Goal: Share content: Share content

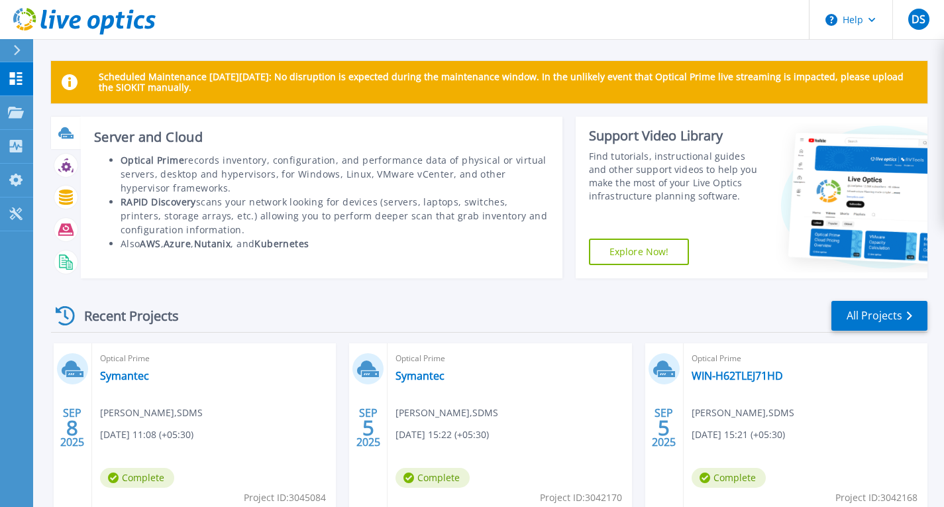
click at [64, 136] on icon at bounding box center [65, 132] width 15 height 15
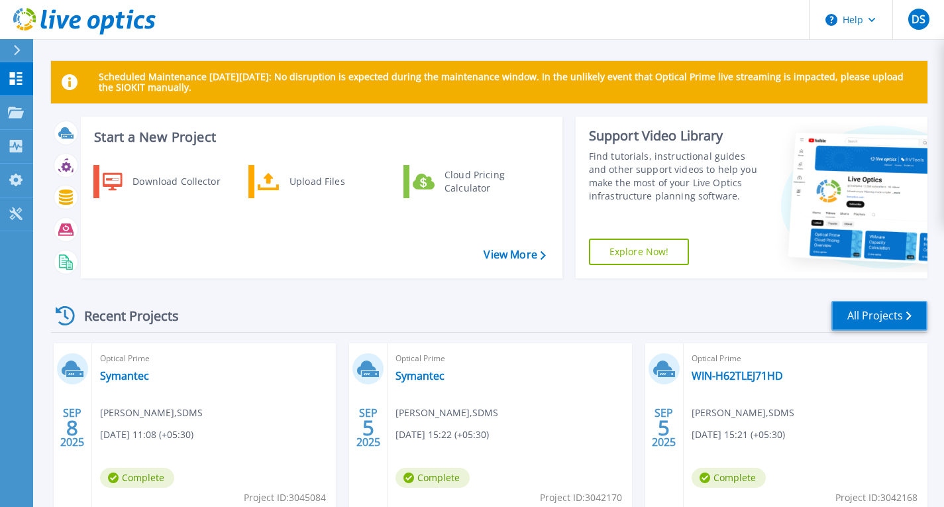
click at [880, 311] on link "All Projects" at bounding box center [880, 316] width 96 height 30
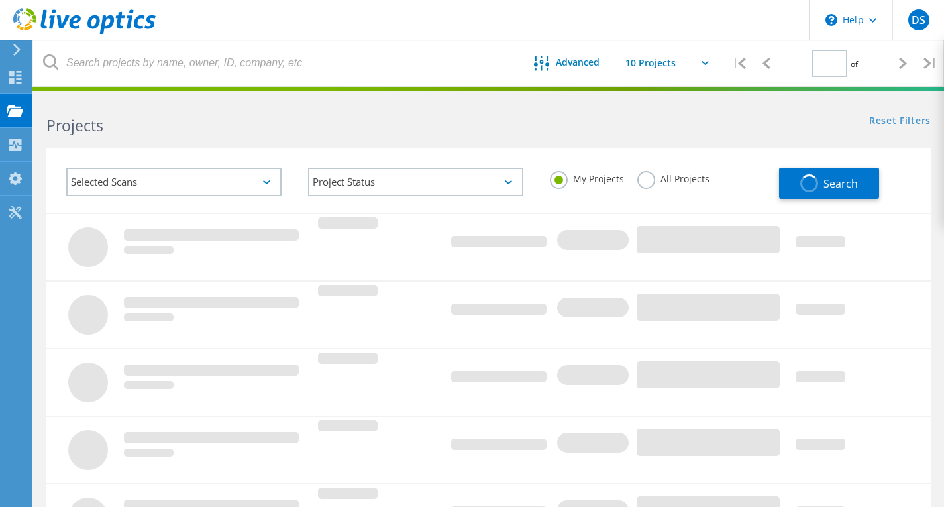
type input "1"
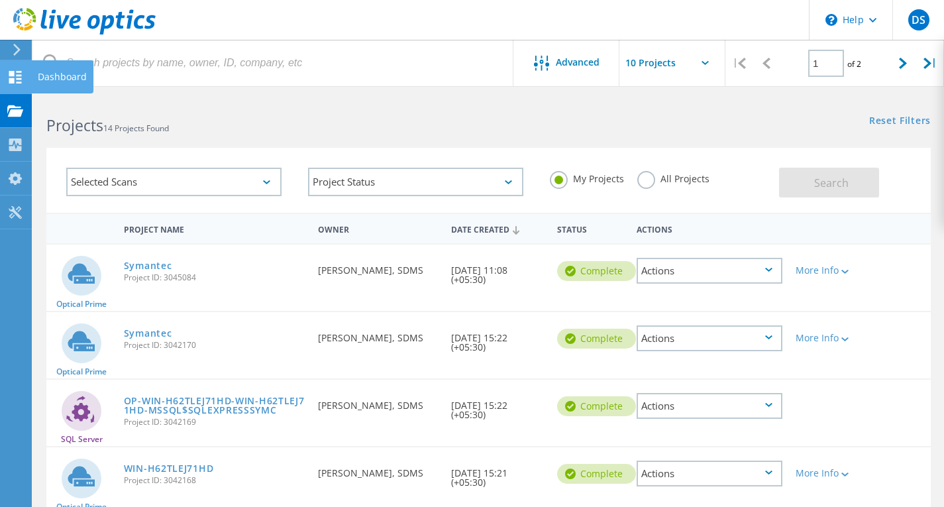
click at [7, 82] on icon at bounding box center [15, 77] width 16 height 13
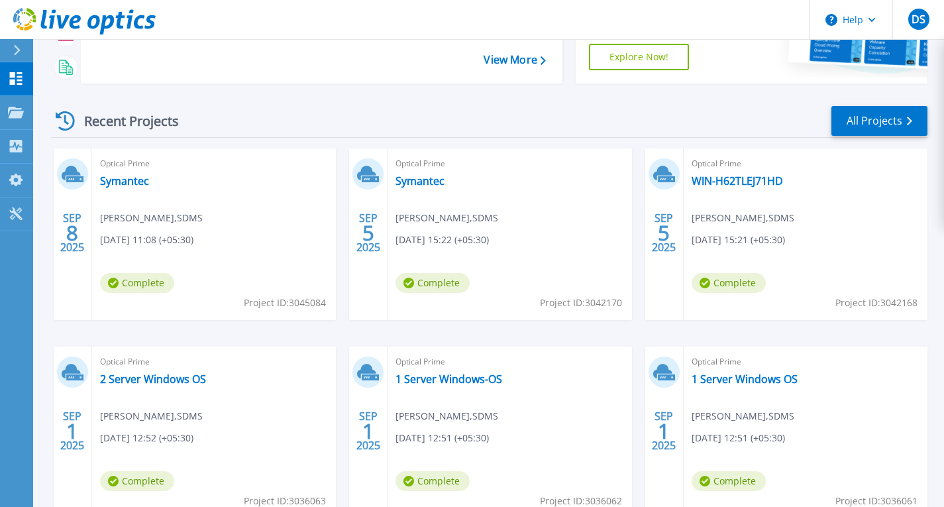
scroll to position [18, 0]
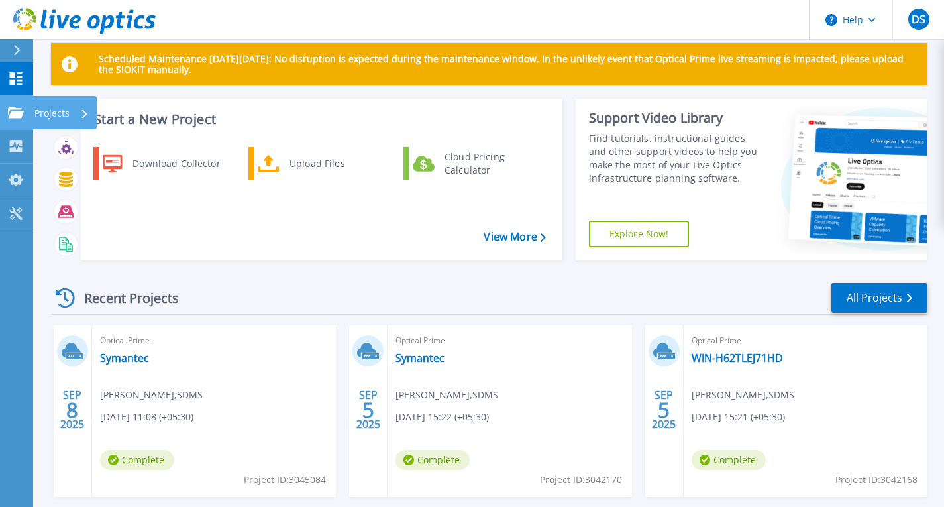
click at [15, 119] on link "Projects Projects" at bounding box center [16, 113] width 33 height 34
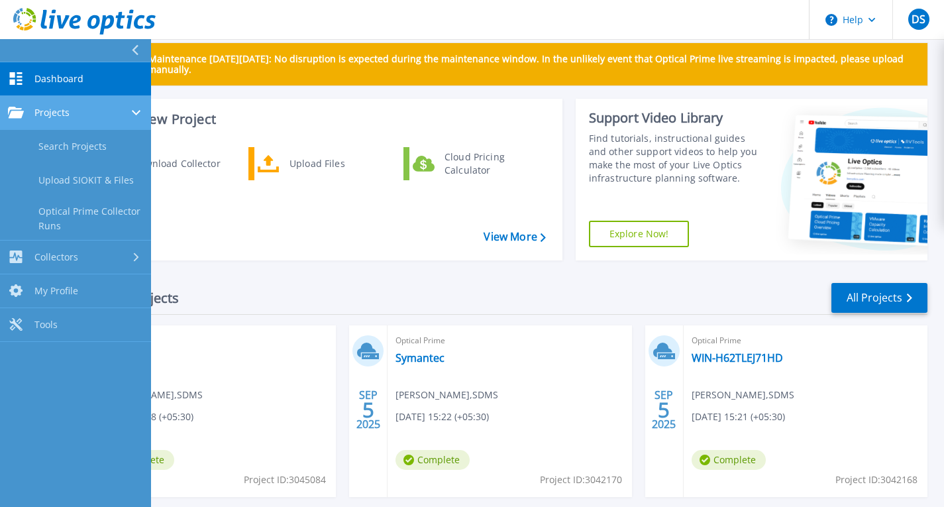
click at [59, 111] on span "Projects" at bounding box center [51, 113] width 35 height 12
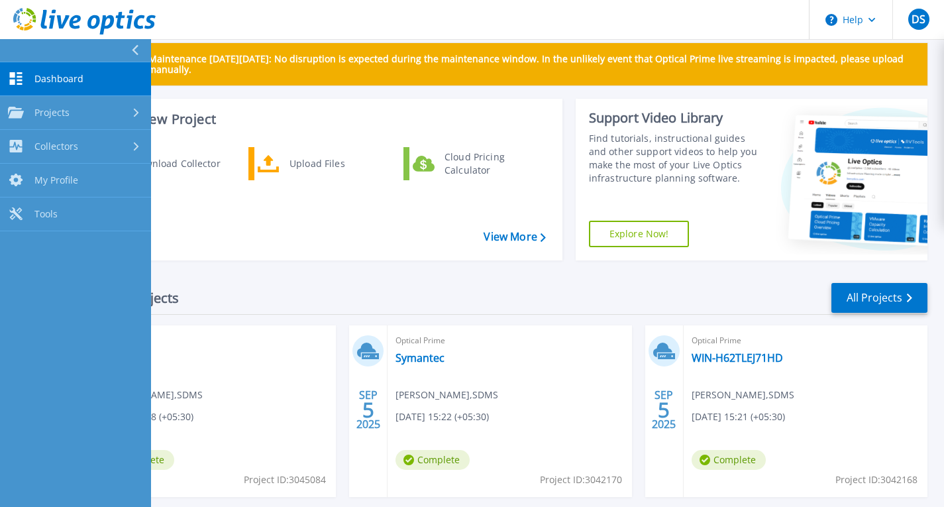
click at [364, 289] on div "Recent Projects All Projects" at bounding box center [489, 298] width 877 height 33
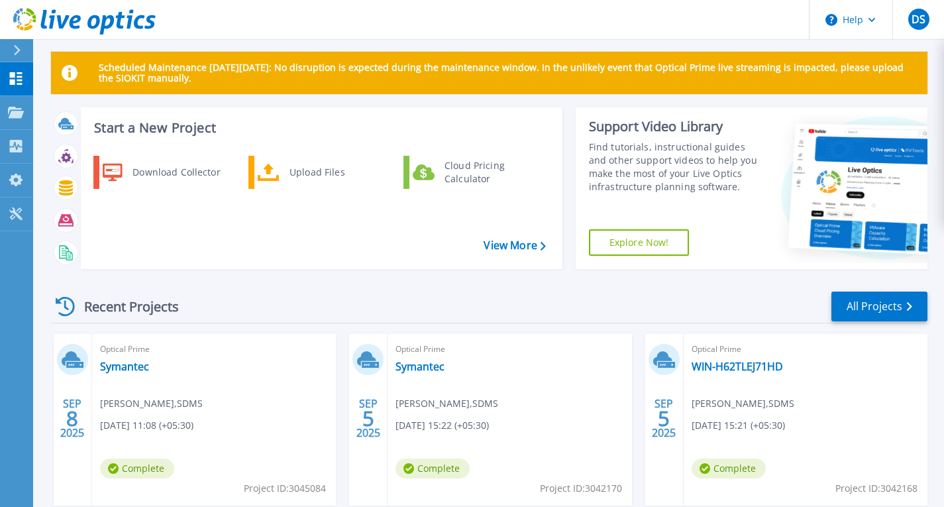
scroll to position [0, 0]
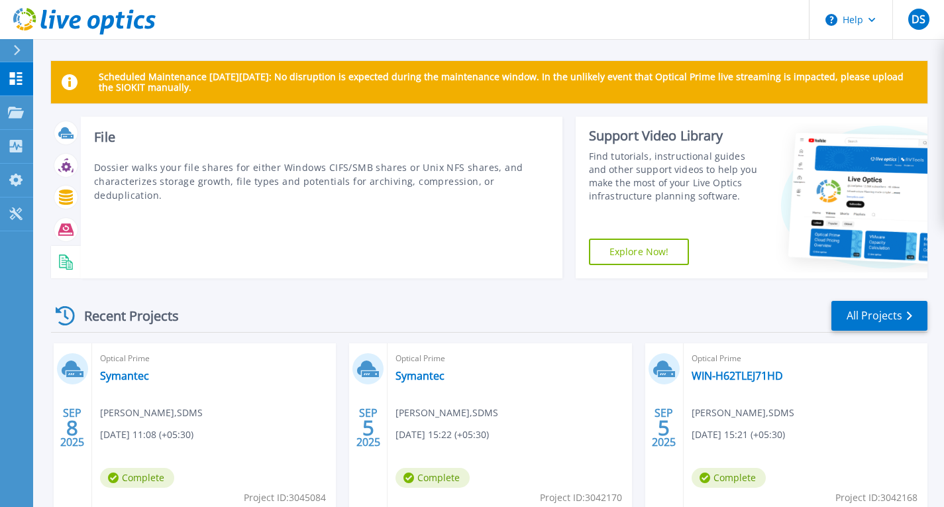
click at [61, 262] on icon at bounding box center [65, 261] width 15 height 15
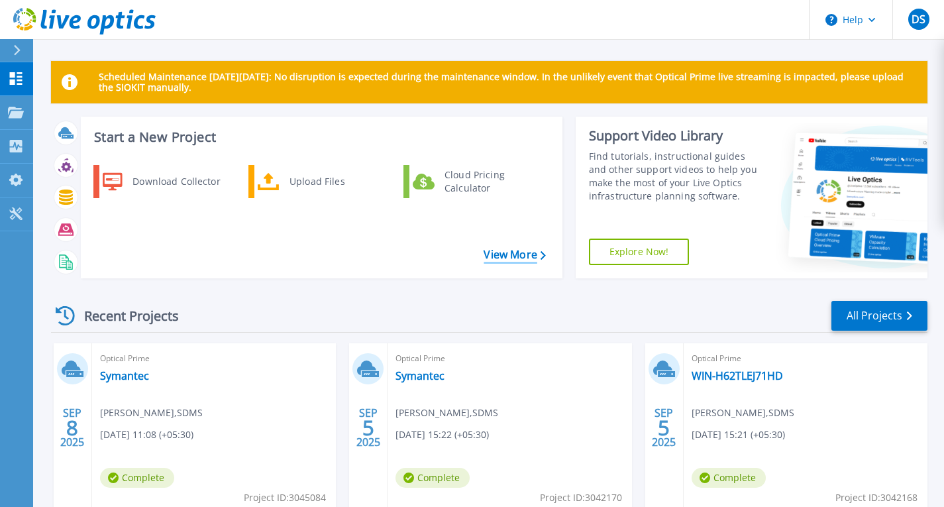
click at [527, 254] on link "View More" at bounding box center [515, 255] width 62 height 13
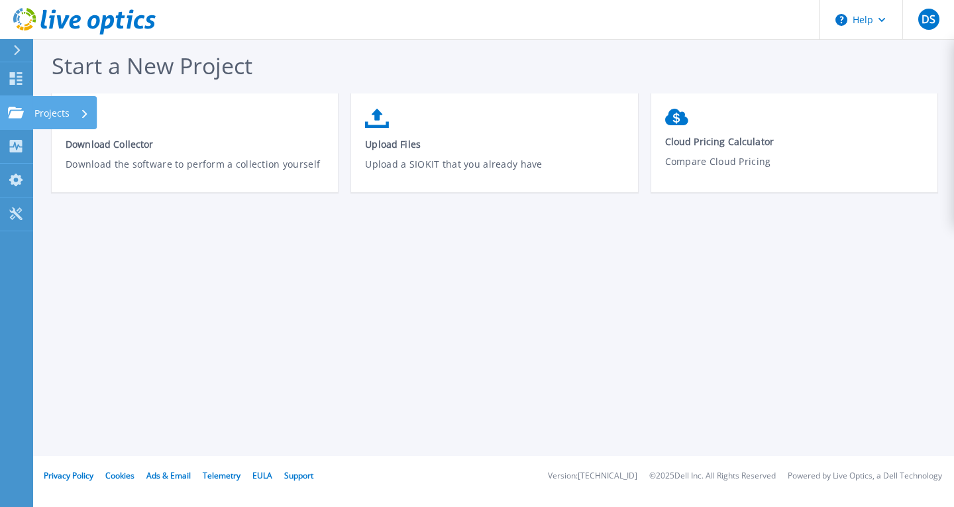
click at [74, 111] on div "Projects" at bounding box center [61, 113] width 54 height 34
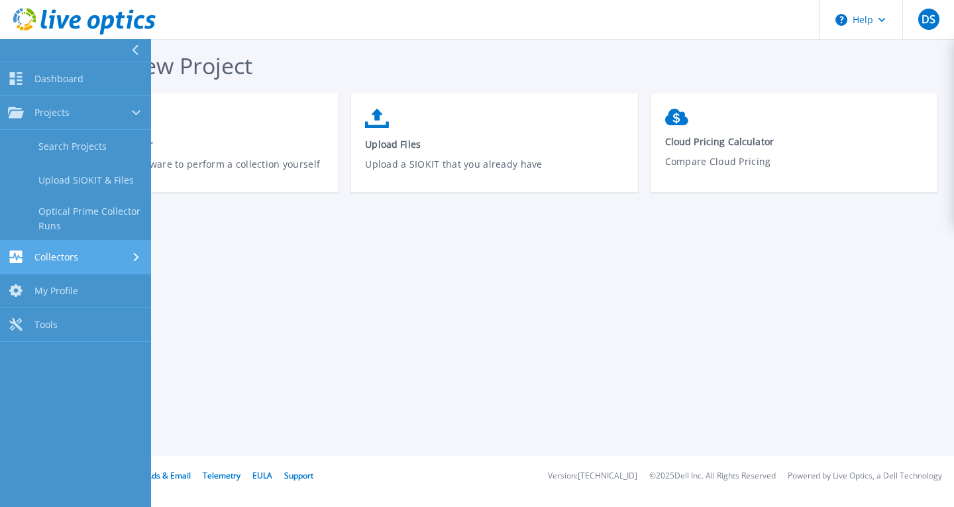
click at [108, 258] on div "Collectors" at bounding box center [75, 256] width 135 height 13
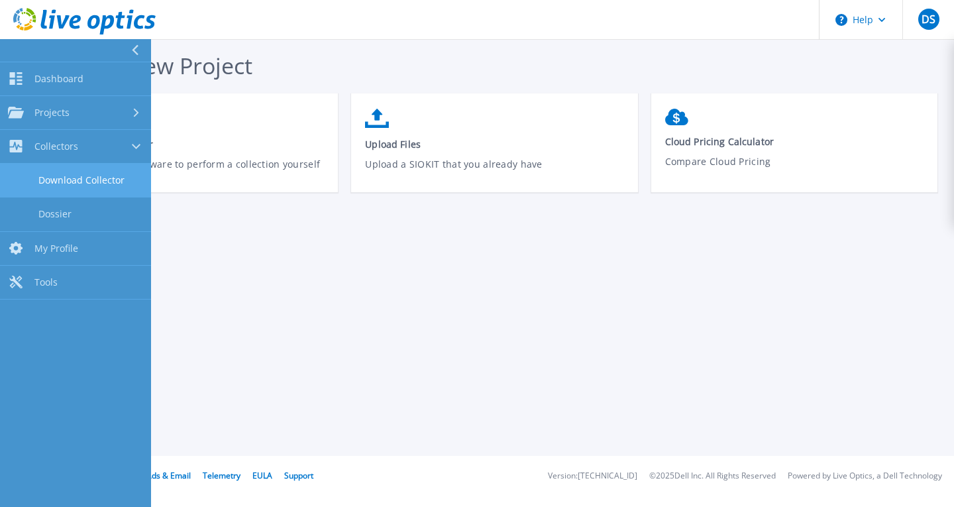
click at [95, 178] on link "Download Collector" at bounding box center [75, 181] width 151 height 34
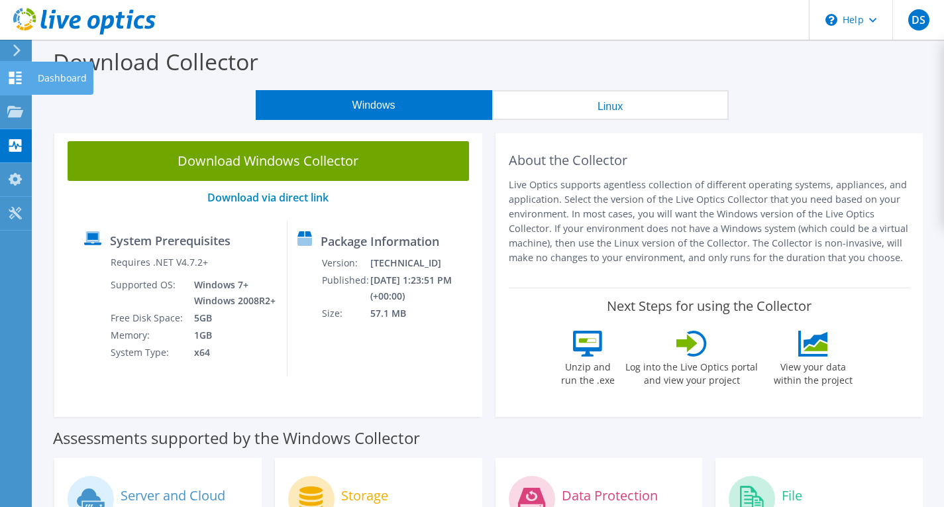
click at [9, 81] on use at bounding box center [15, 78] width 13 height 13
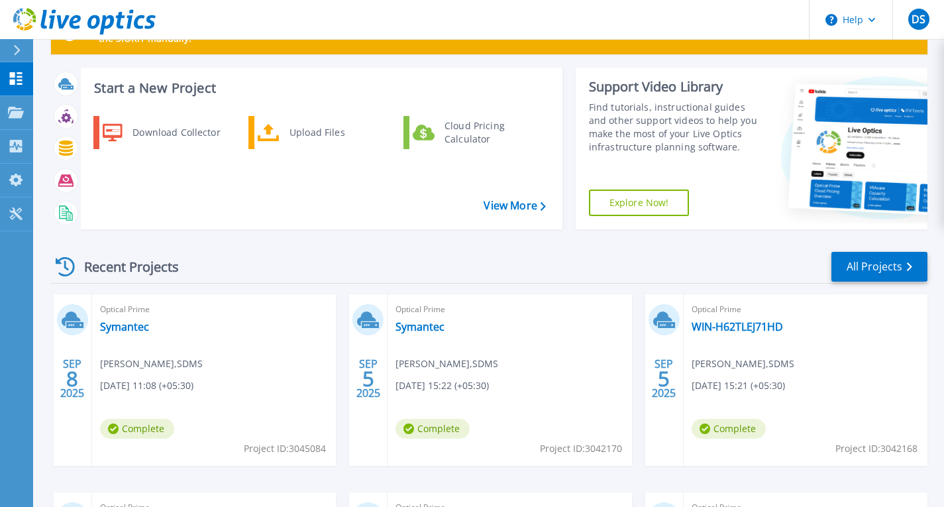
scroll to position [199, 0]
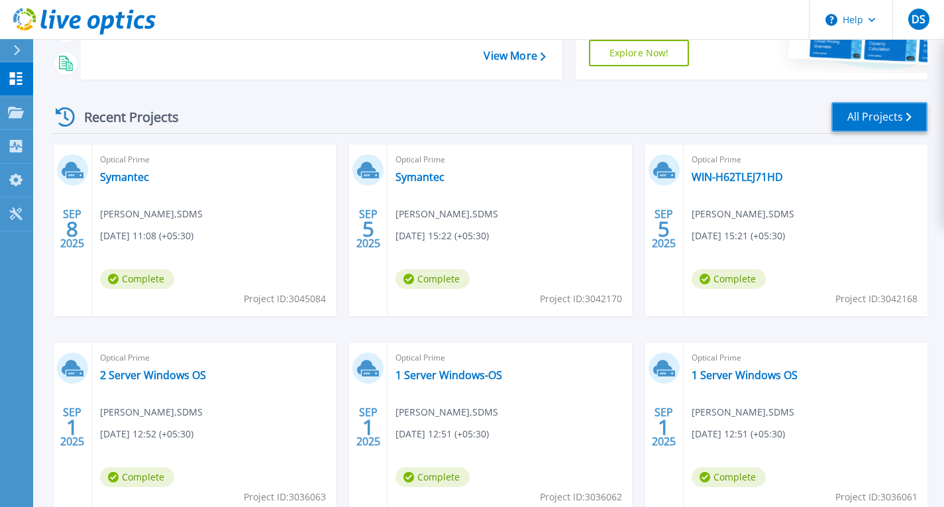
click at [893, 117] on link "All Projects" at bounding box center [880, 117] width 96 height 30
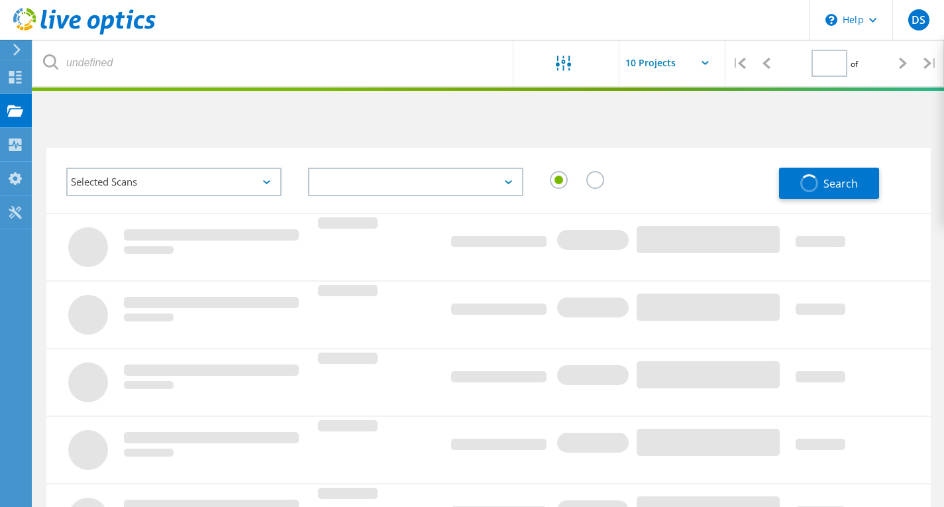
type input "1"
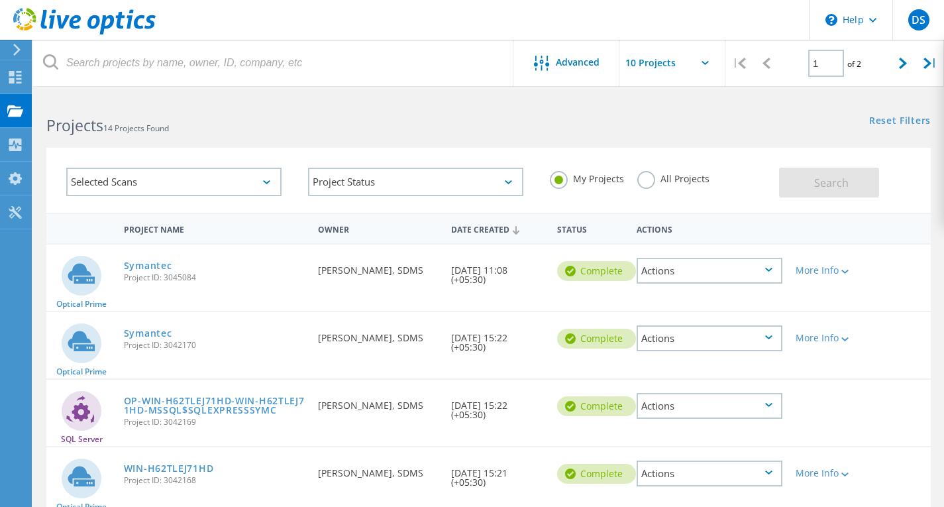
click at [706, 62] on icon at bounding box center [705, 63] width 7 height 4
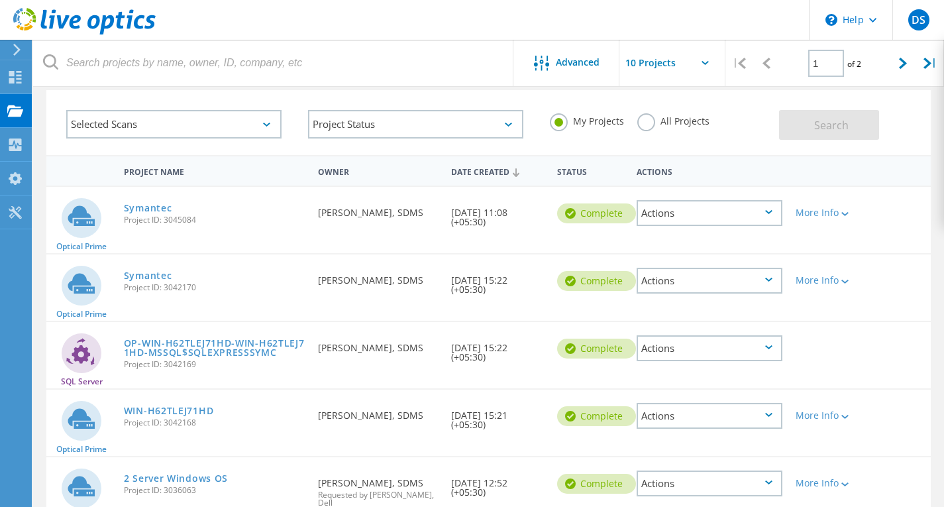
scroll to position [51, 0]
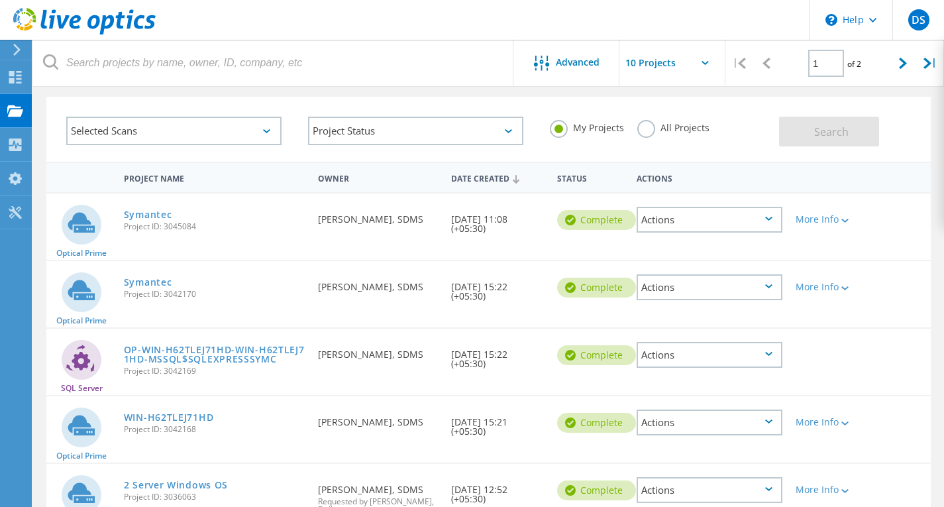
click at [648, 133] on label "All Projects" at bounding box center [674, 126] width 72 height 13
click at [0, 0] on input "All Projects" at bounding box center [0, 0] width 0 height 0
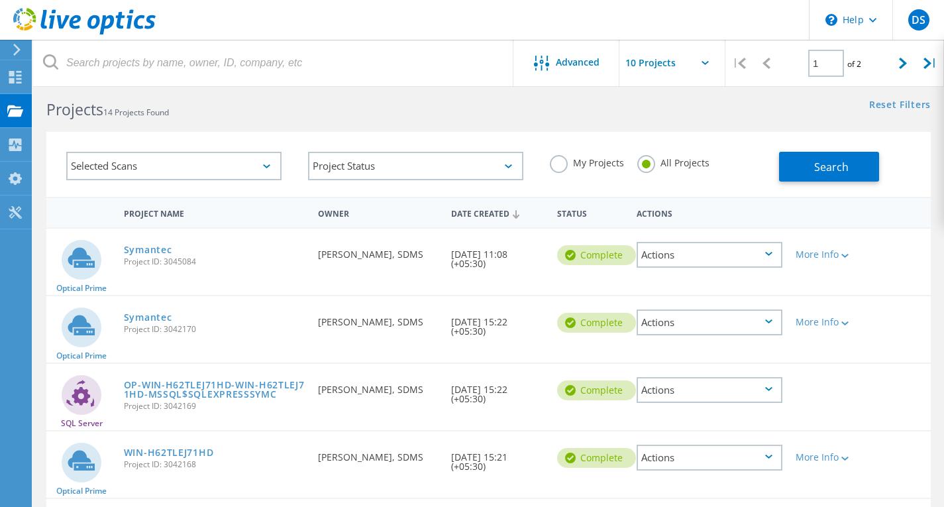
scroll to position [0, 0]
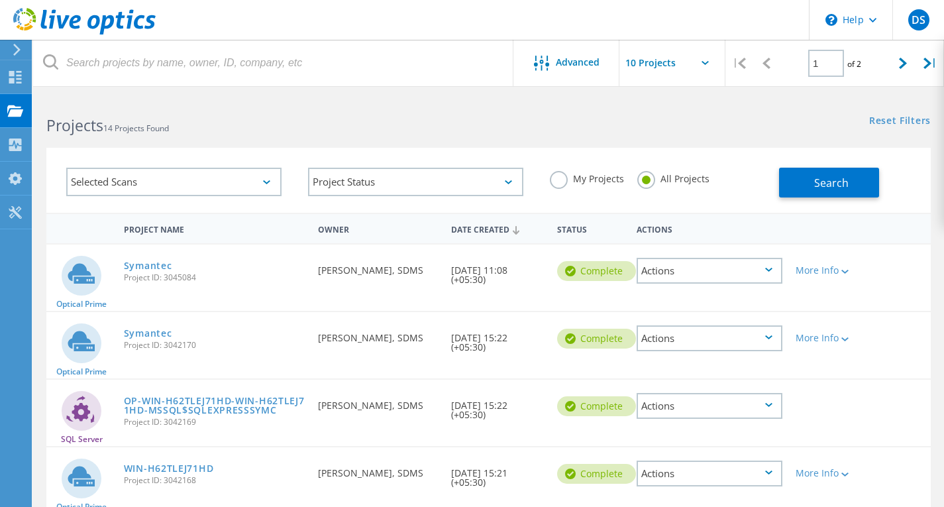
click at [703, 60] on input "text" at bounding box center [686, 63] width 133 height 46
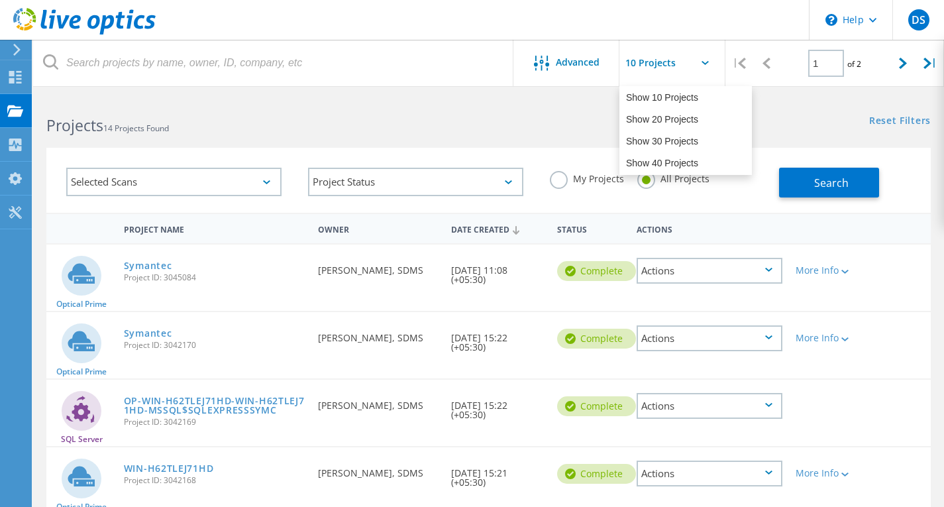
click at [928, 201] on div "Selected Scans Project Status In Progress Complete Published Anonymous Archived…" at bounding box center [488, 180] width 885 height 65
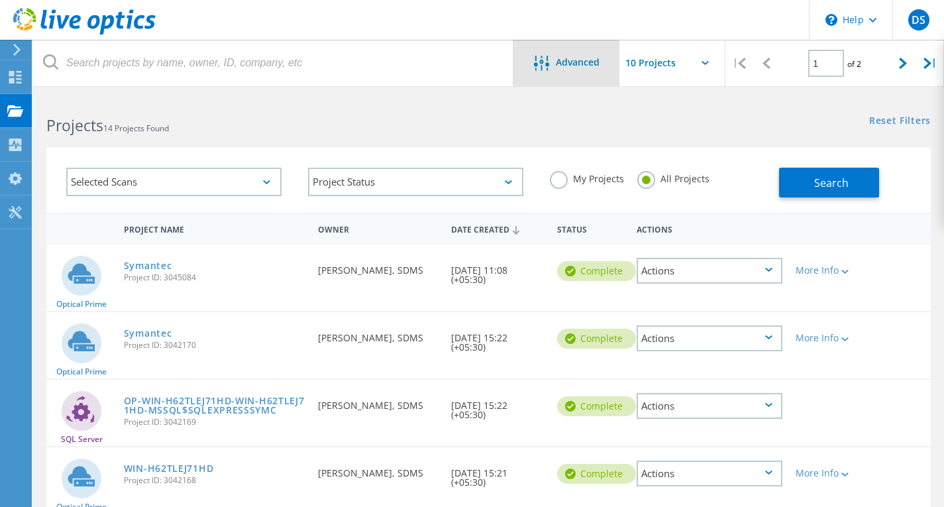
click at [561, 64] on span "Advanced" at bounding box center [578, 62] width 44 height 9
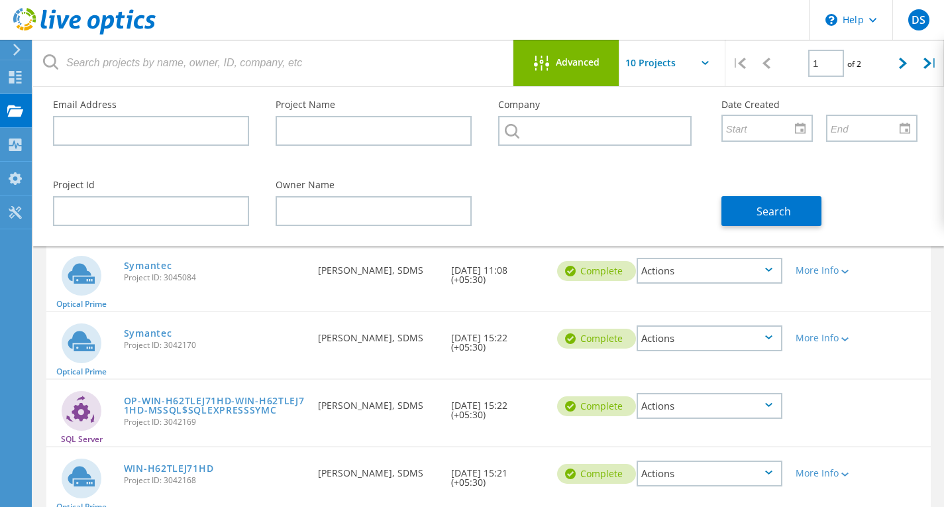
click at [700, 62] on input "text" at bounding box center [686, 63] width 133 height 46
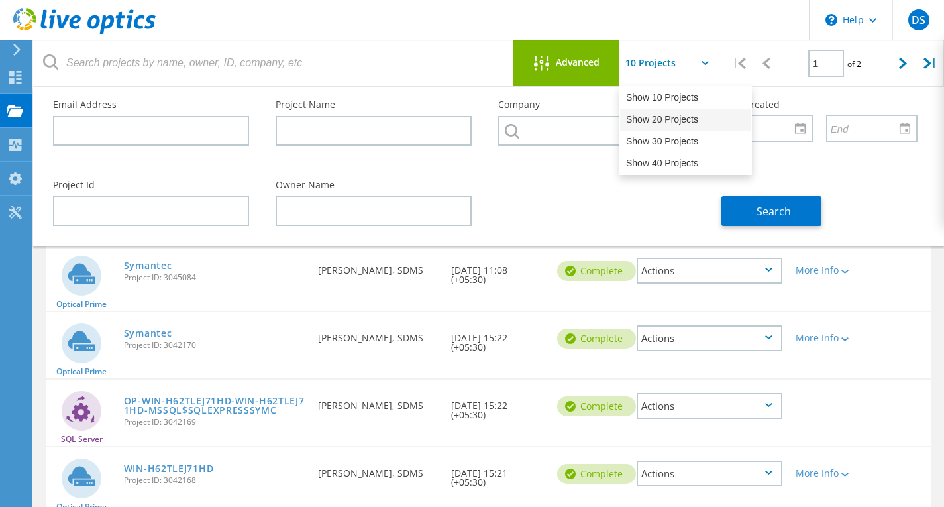
click at [672, 120] on div "Show 20 Projects" at bounding box center [685, 120] width 131 height 22
type input "Show 20 Projects"
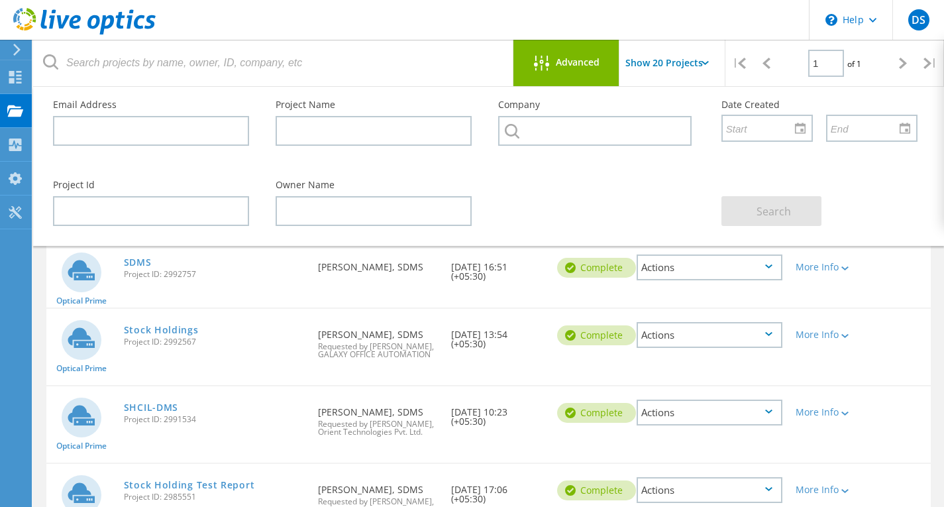
scroll to position [795, 0]
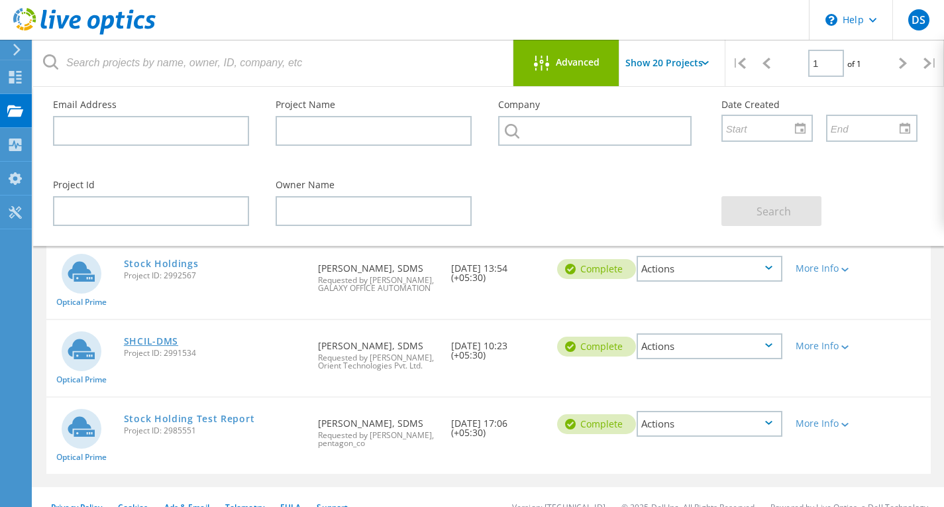
click at [167, 346] on link "SHCIL-DMS" at bounding box center [151, 341] width 54 height 9
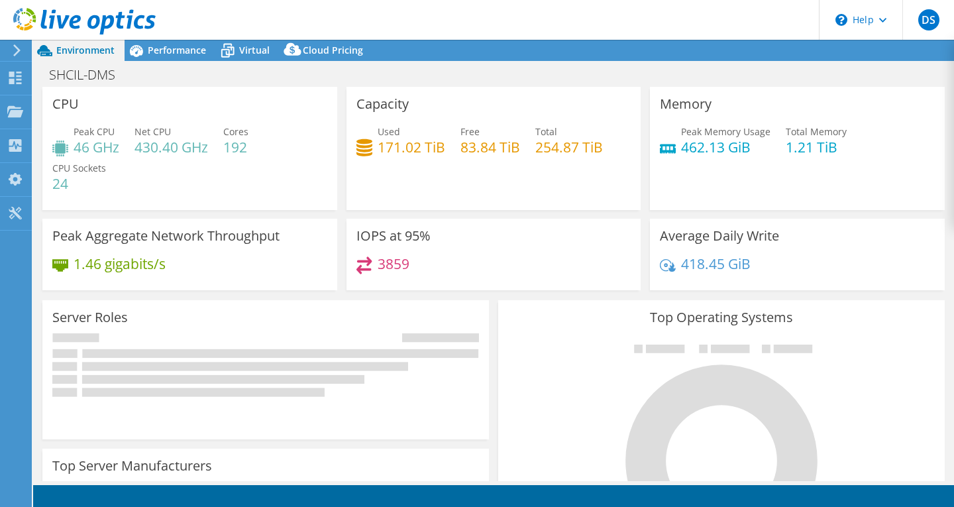
select select "Mumbai"
select select "USD"
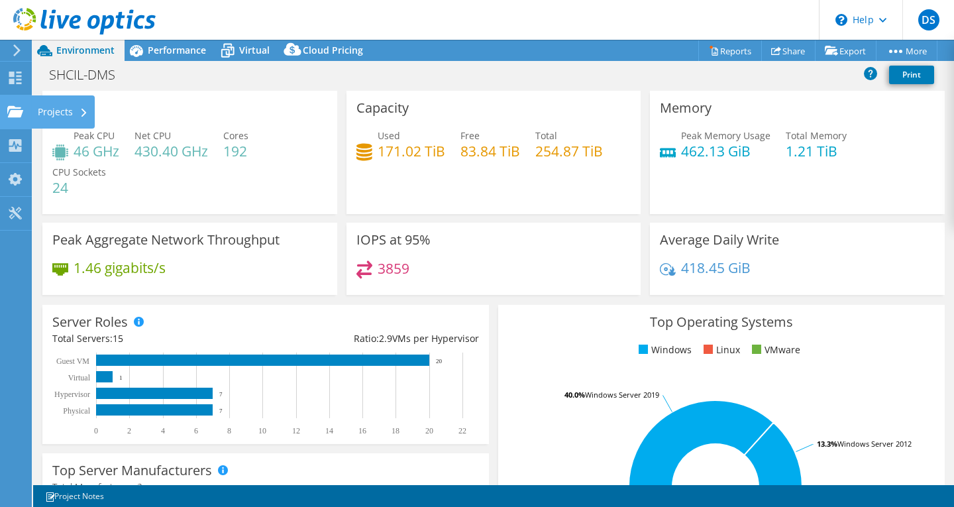
click at [72, 113] on div "Projects" at bounding box center [63, 111] width 64 height 33
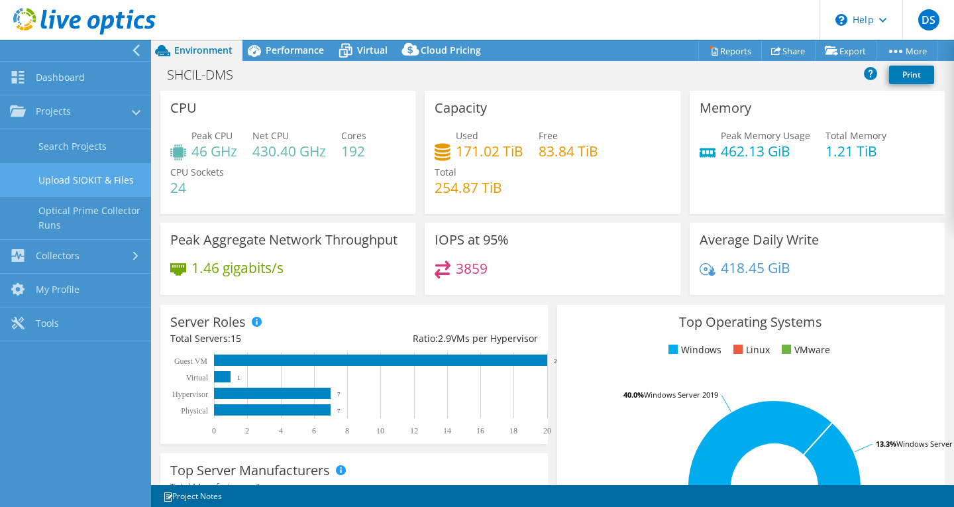
click at [118, 178] on link "Upload SIOKIT & Files" at bounding box center [75, 180] width 151 height 34
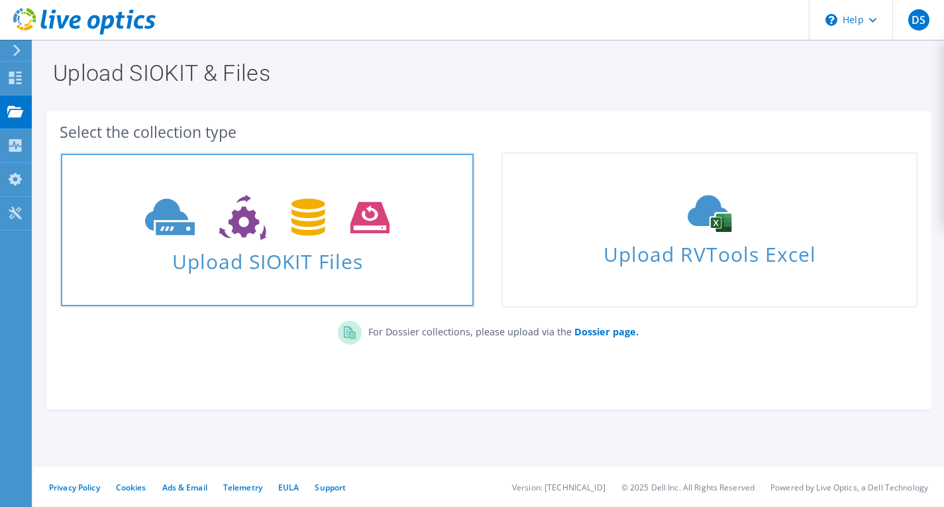
click at [306, 263] on span "Upload SIOKIT Files" at bounding box center [267, 257] width 413 height 28
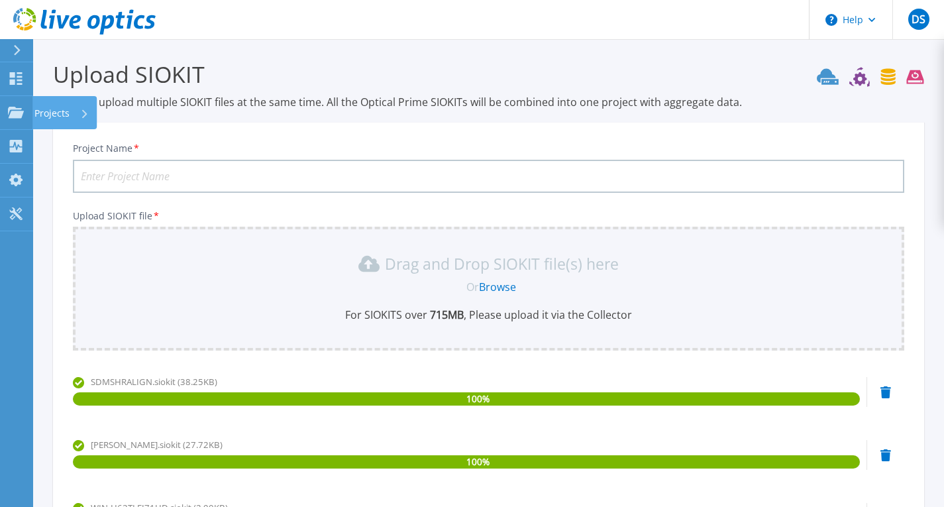
click at [164, 171] on input "Project Name *" at bounding box center [489, 176] width 832 height 33
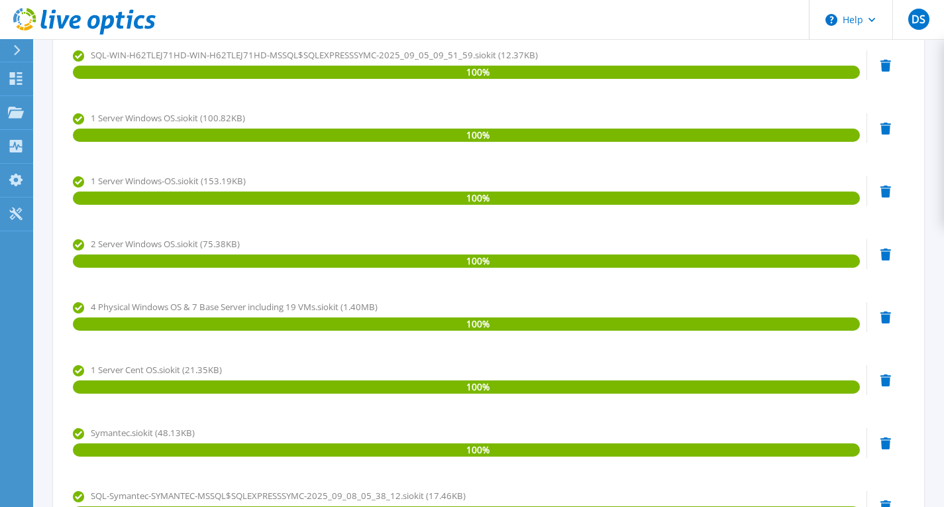
scroll to position [795, 0]
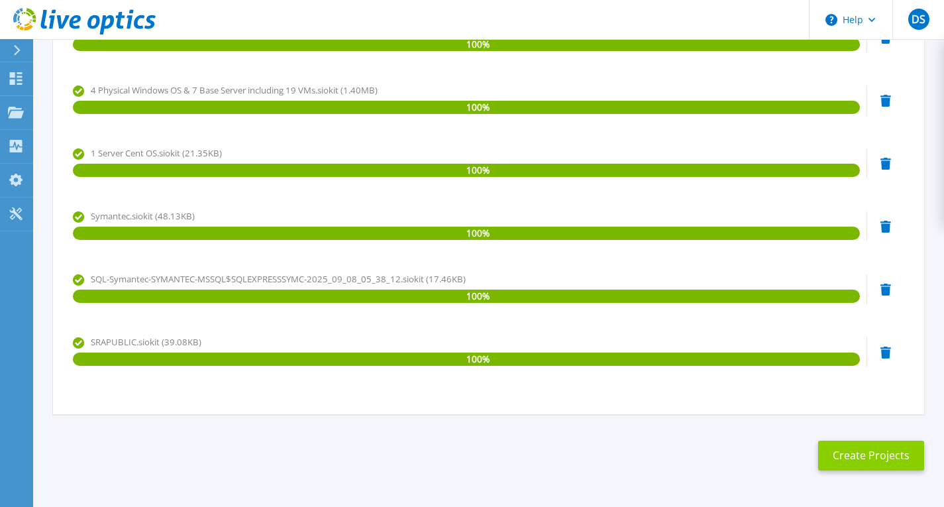
type input "Stockholding DMS Ltd"
click at [867, 451] on button "Create Projects" at bounding box center [871, 456] width 106 height 30
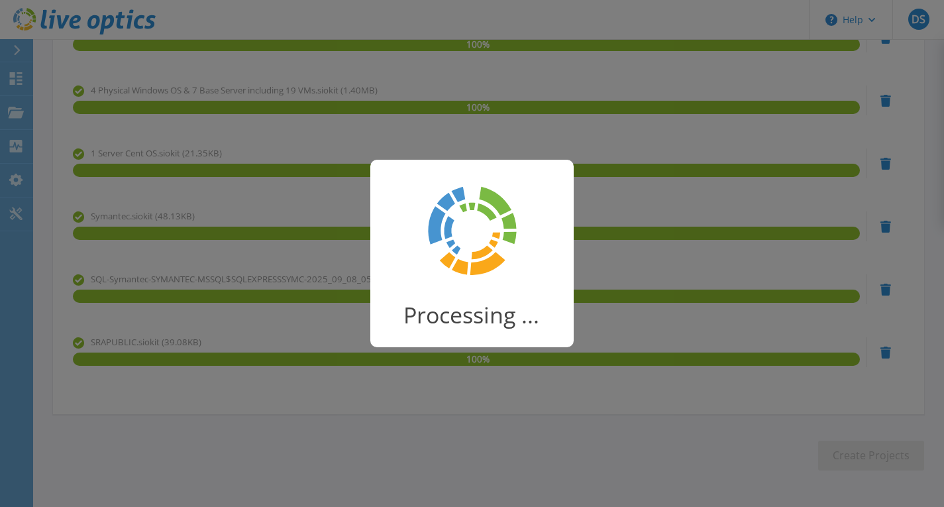
scroll to position [123, 0]
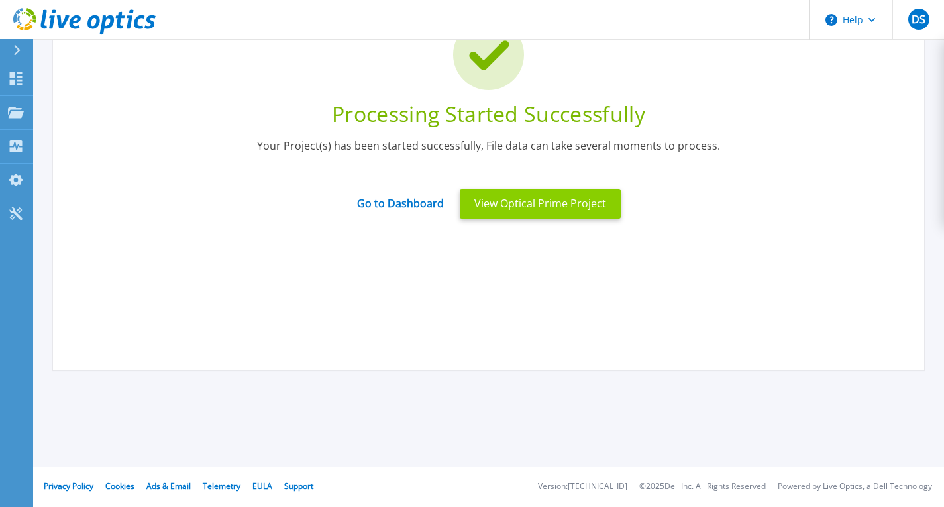
click at [504, 204] on button "View Optical Prime Project" at bounding box center [540, 204] width 161 height 30
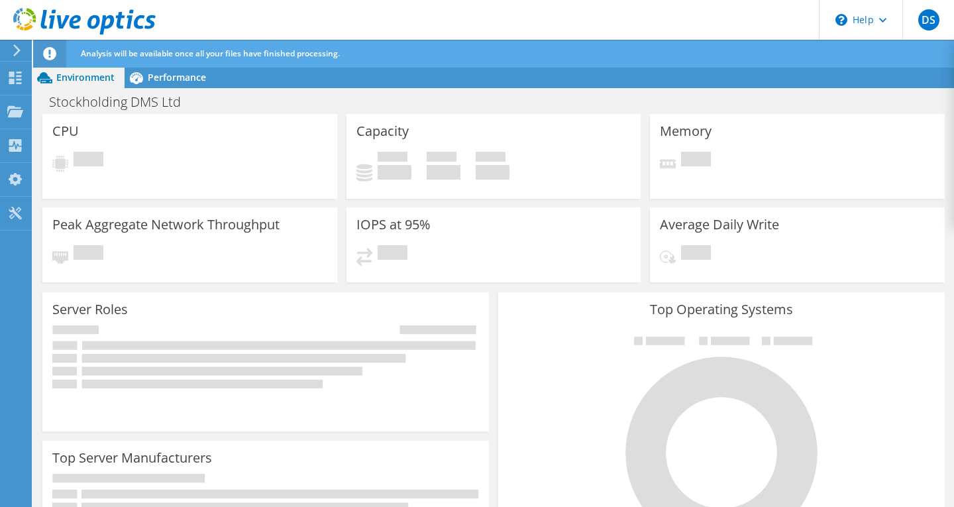
click at [494, 361] on div "Top Operating Systems Windows Linux VMware" at bounding box center [722, 451] width 456 height 327
click at [487, 370] on div "Server Roles Physical Servers represent bare metal servers that were targets of…" at bounding box center [266, 362] width 456 height 148
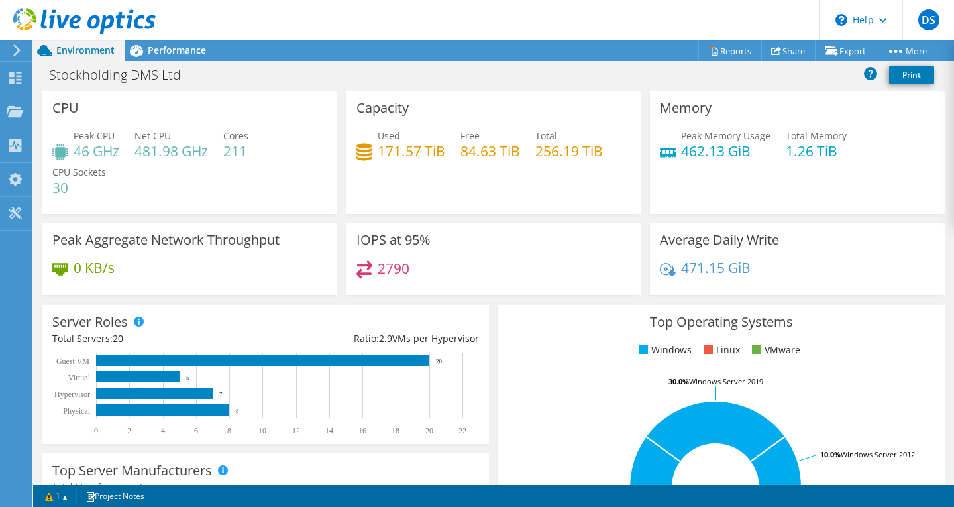
scroll to position [331, 0]
click at [483, 390] on div "Server Roles Physical Servers represent bare metal servers that were targets of…" at bounding box center [265, 374] width 447 height 139
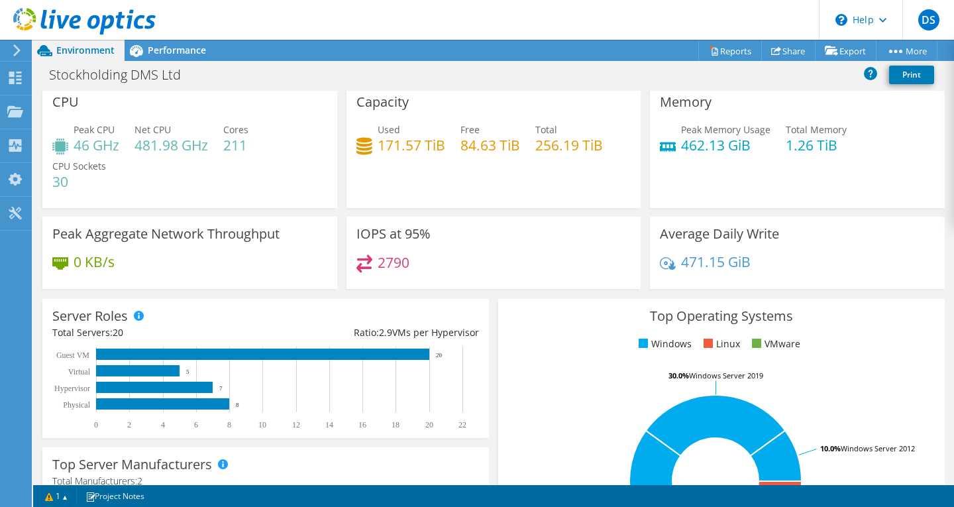
scroll to position [0, 0]
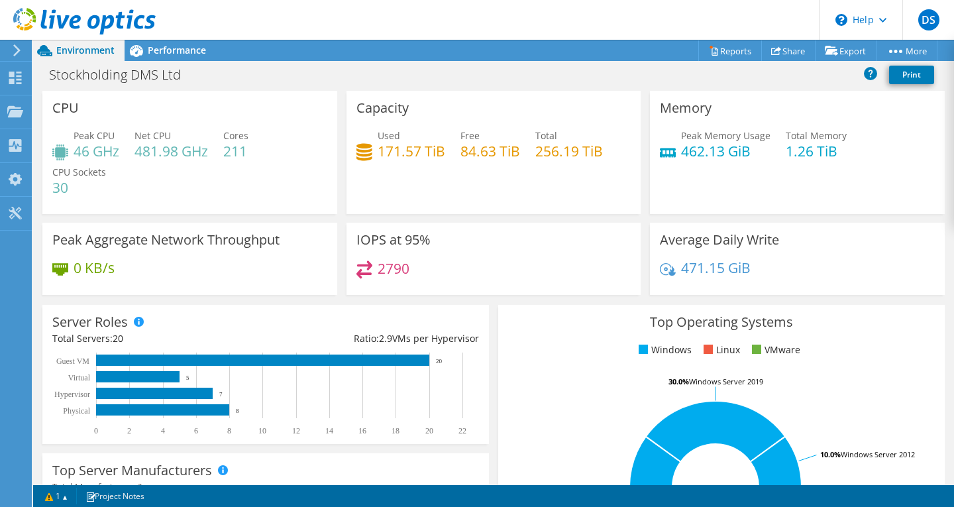
click at [148, 44] on div at bounding box center [78, 22] width 156 height 44
click at [158, 46] on span "Performance" at bounding box center [177, 50] width 58 height 13
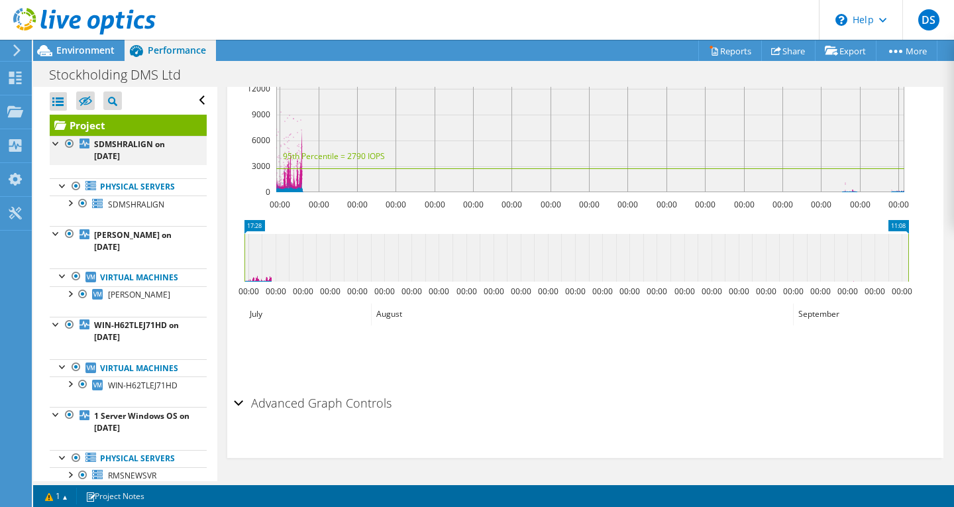
click at [56, 141] on div at bounding box center [56, 142] width 13 height 13
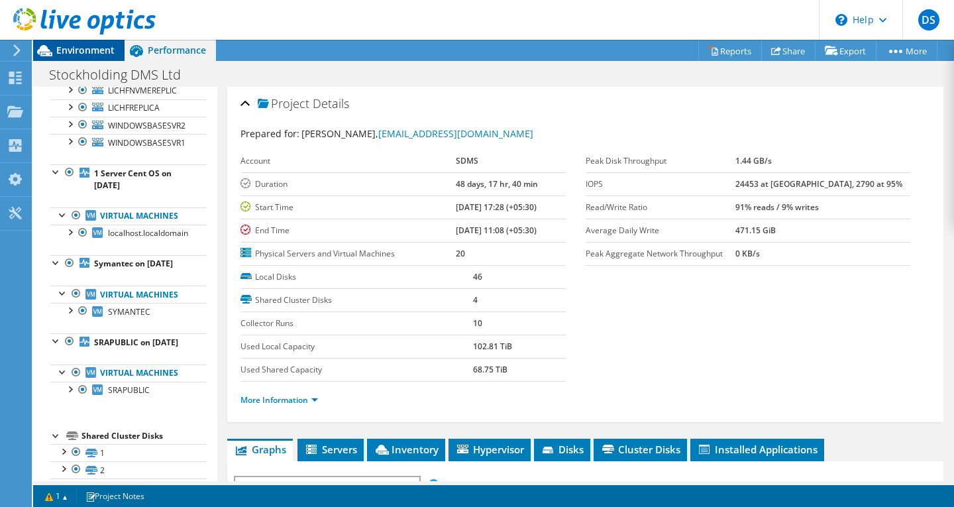
scroll to position [723, 0]
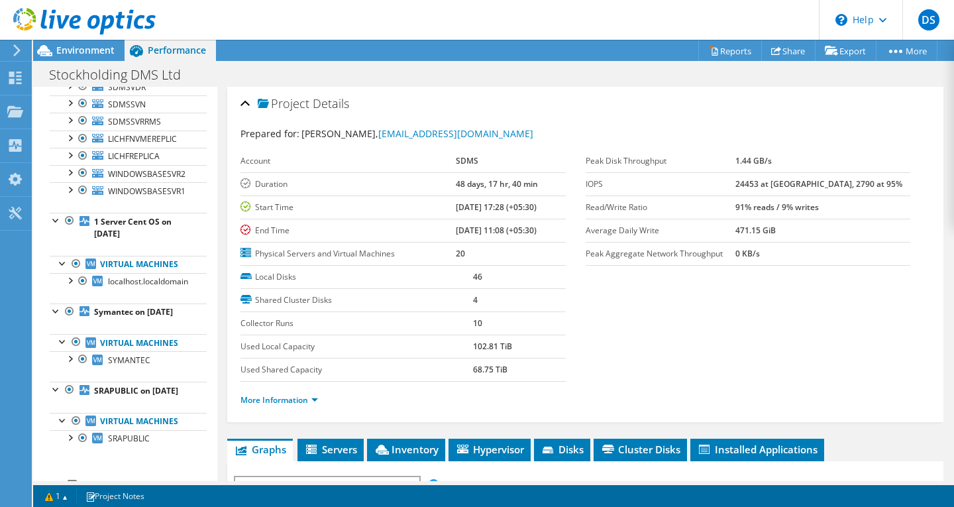
click at [79, 42] on div at bounding box center [78, 22] width 156 height 44
click at [79, 51] on span "Environment" at bounding box center [85, 50] width 58 height 13
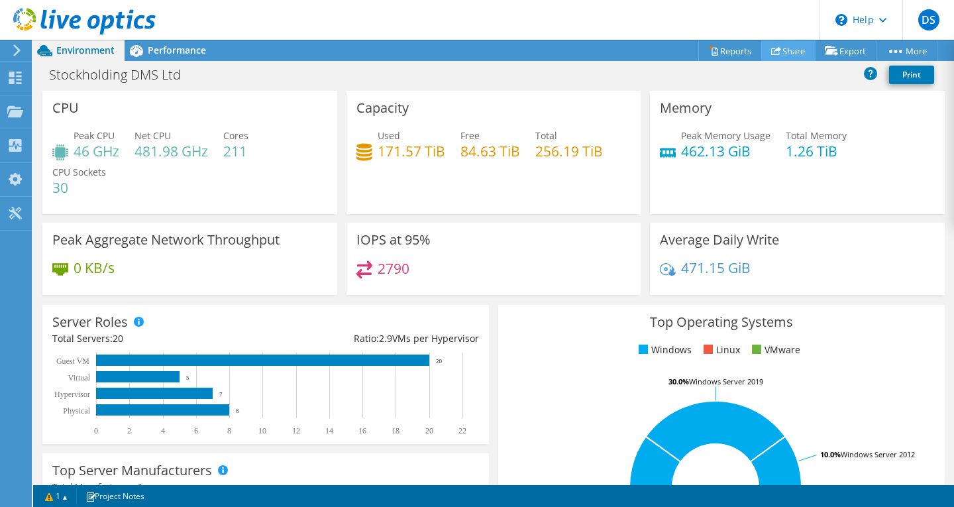
click at [789, 56] on link "Share" at bounding box center [788, 50] width 54 height 21
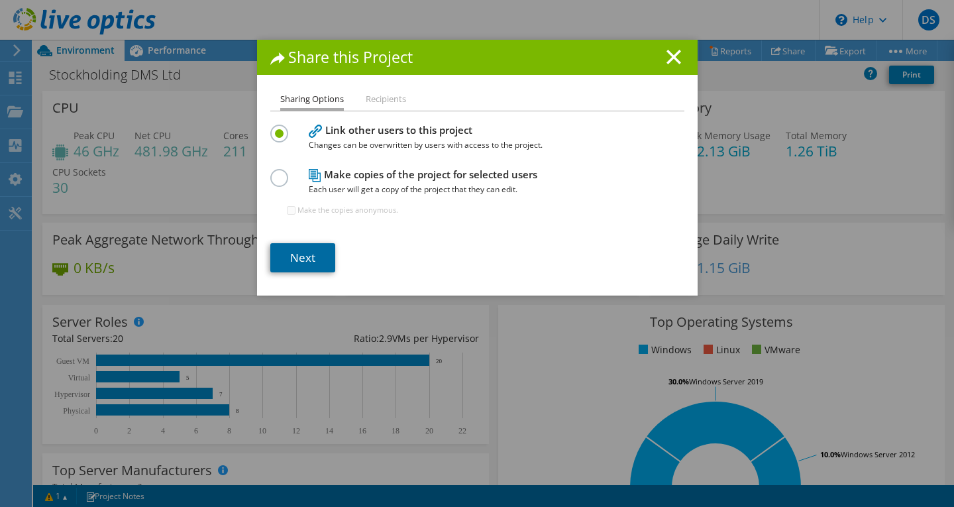
click at [299, 262] on link "Next" at bounding box center [302, 257] width 65 height 29
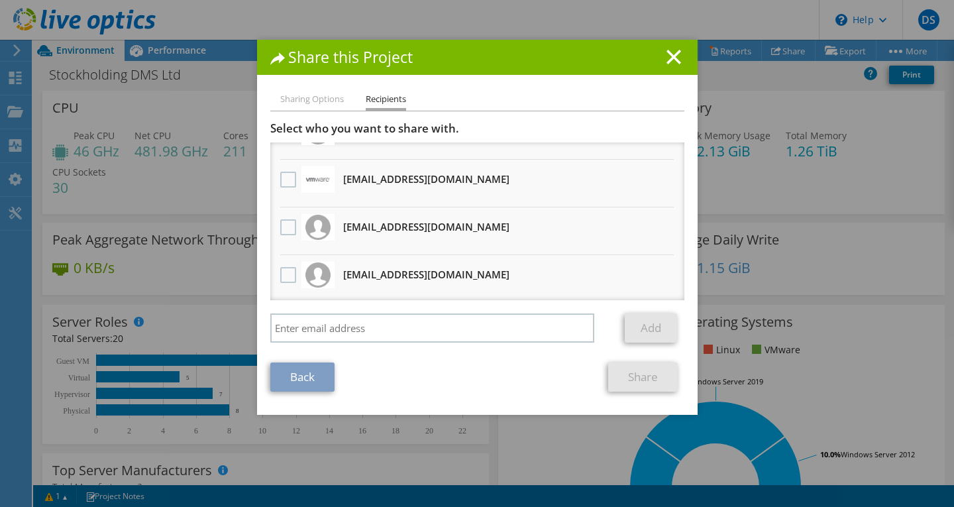
scroll to position [0, 0]
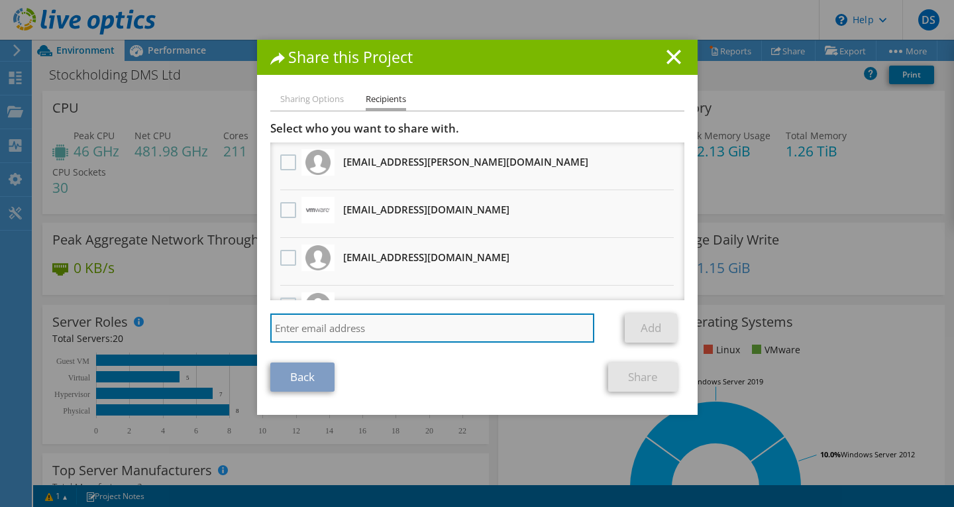
click at [325, 325] on input "search" at bounding box center [432, 327] width 325 height 29
paste input "subhash.bhadakwad@vdainfosolutions.com"
type input "subhash.bhadakwad@vdainfosolutions.com"
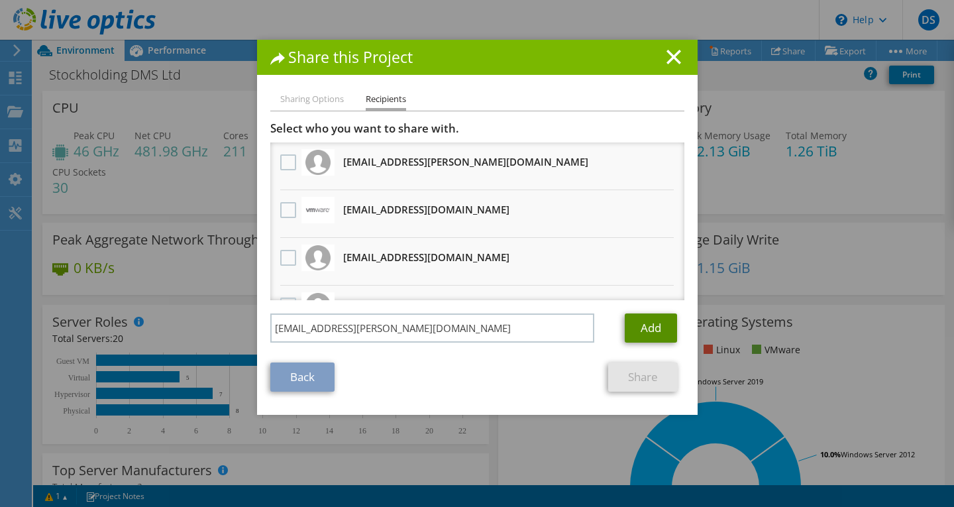
click at [634, 334] on link "Add" at bounding box center [651, 327] width 52 height 29
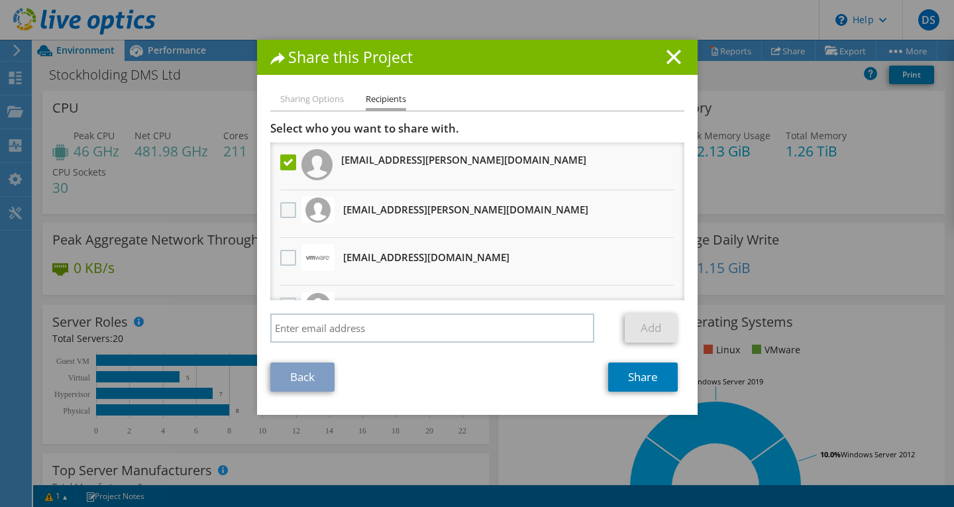
click at [284, 204] on label at bounding box center [289, 210] width 19 height 16
click at [0, 0] on input "checkbox" at bounding box center [0, 0] width 0 height 0
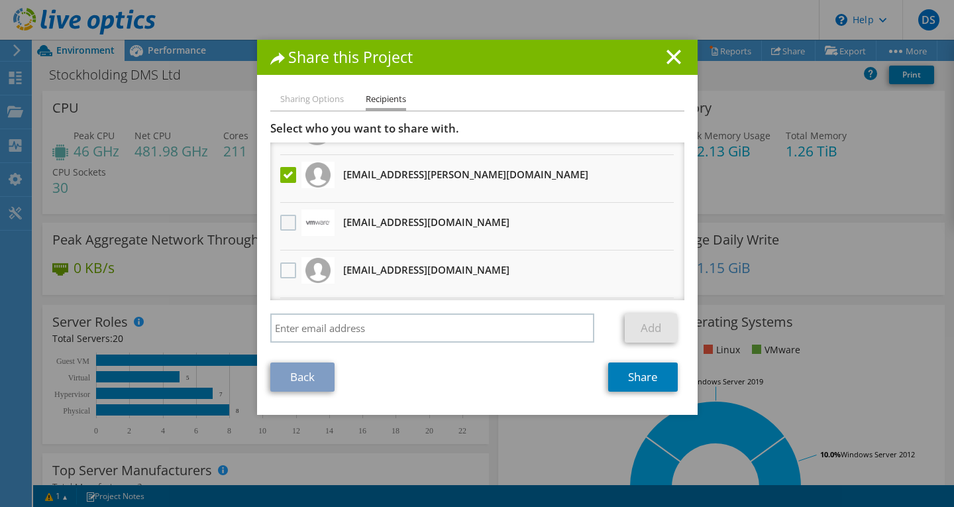
scroll to position [66, 0]
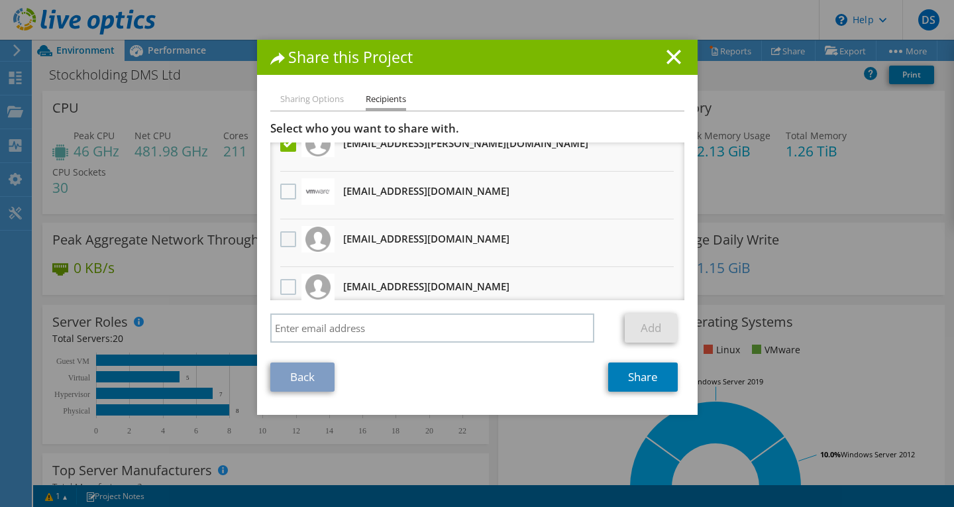
click at [280, 245] on label at bounding box center [289, 239] width 19 height 16
click at [0, 0] on input "checkbox" at bounding box center [0, 0] width 0 height 0
click at [287, 282] on label at bounding box center [289, 287] width 19 height 16
click at [0, 0] on input "checkbox" at bounding box center [0, 0] width 0 height 0
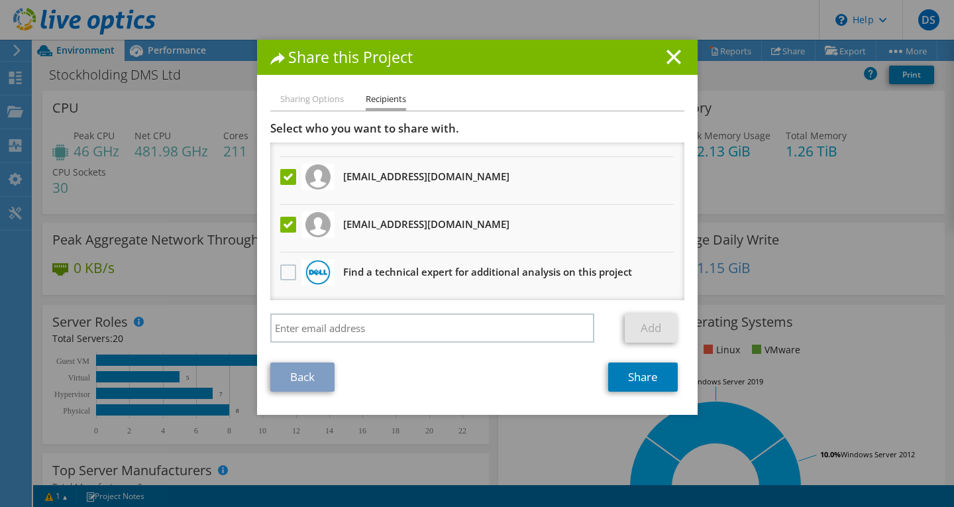
scroll to position [0, 0]
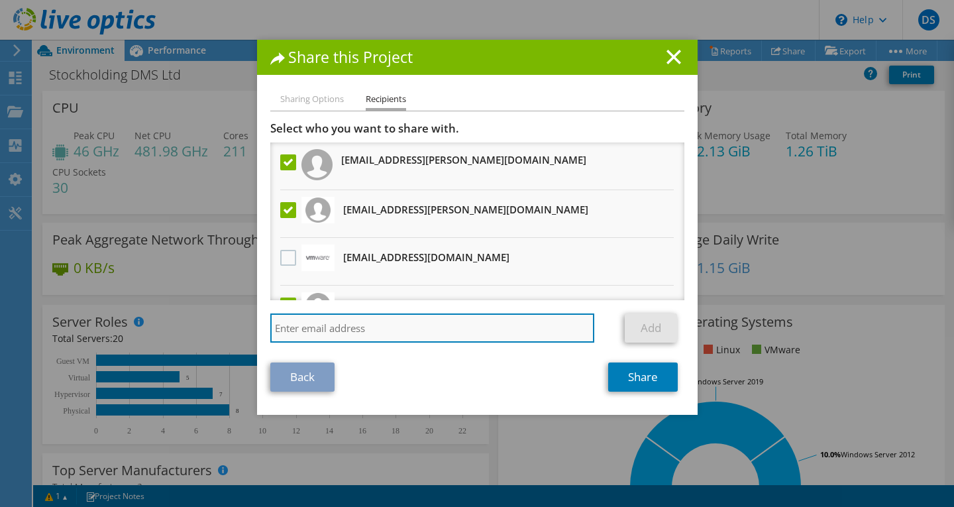
click at [349, 338] on input "search" at bounding box center [432, 327] width 325 height 29
paste input "manjeet.kumar@pentagon.co.in"
type input "manjeet.kumar@pentagon.co.in"
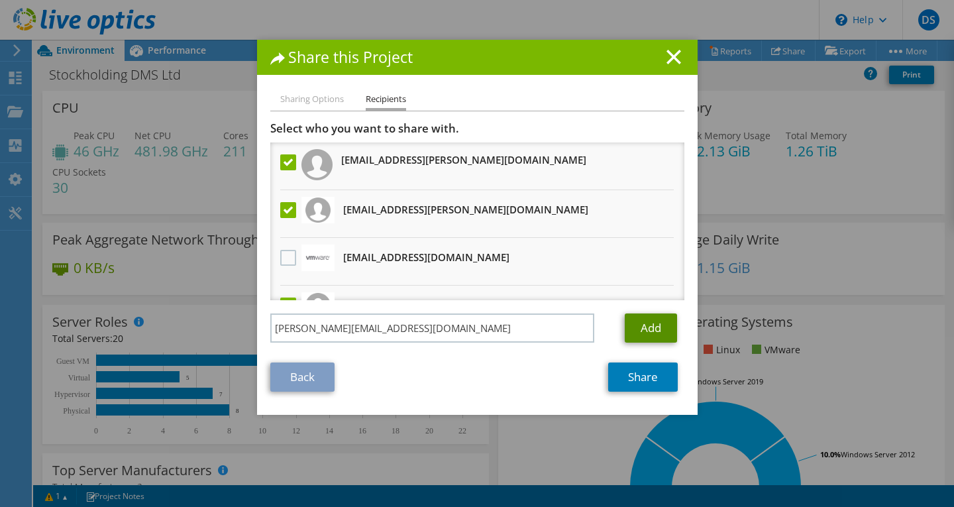
click at [658, 331] on link "Add" at bounding box center [651, 327] width 52 height 29
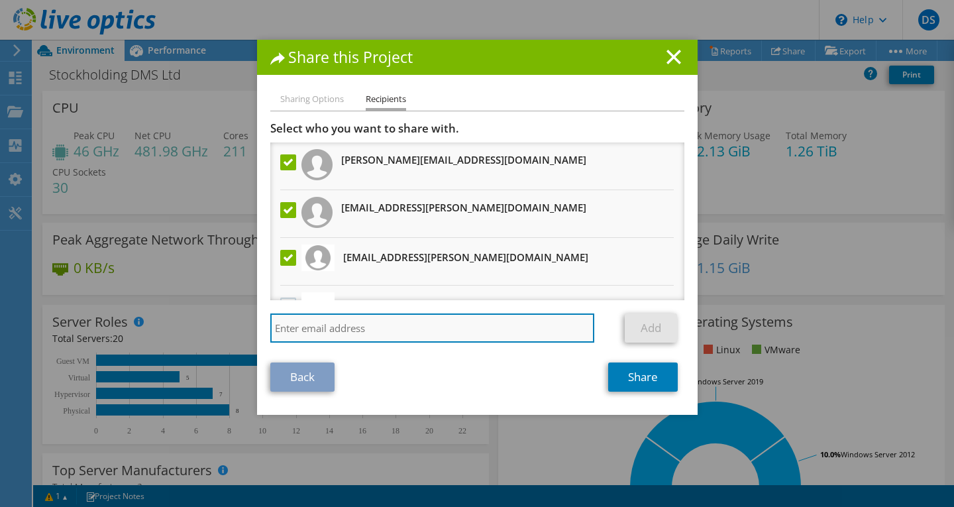
click at [423, 335] on input "search" at bounding box center [432, 327] width 325 height 29
paste input "mahesh.lokhande@goapl.com"
type input "mahesh.lokhande@goapl.com"
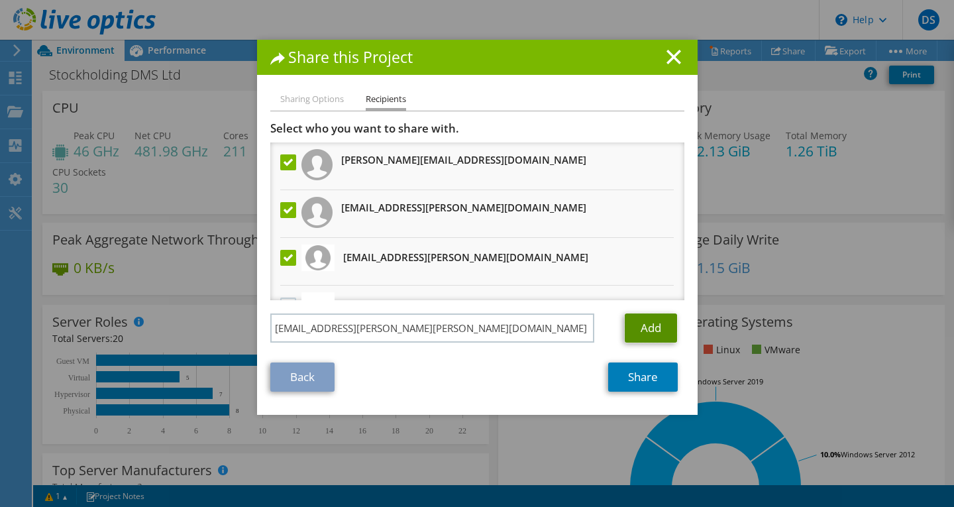
click at [632, 321] on link "Add" at bounding box center [651, 327] width 52 height 29
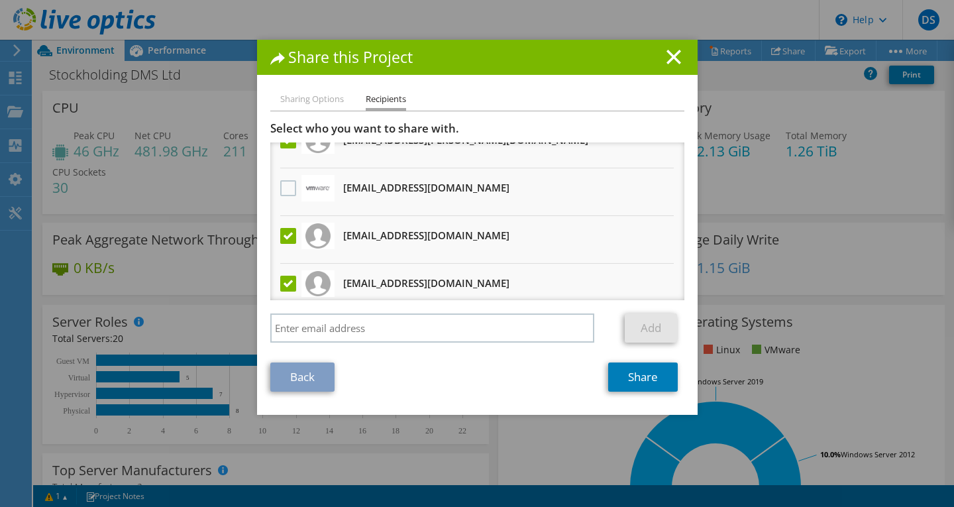
scroll to position [224, 0]
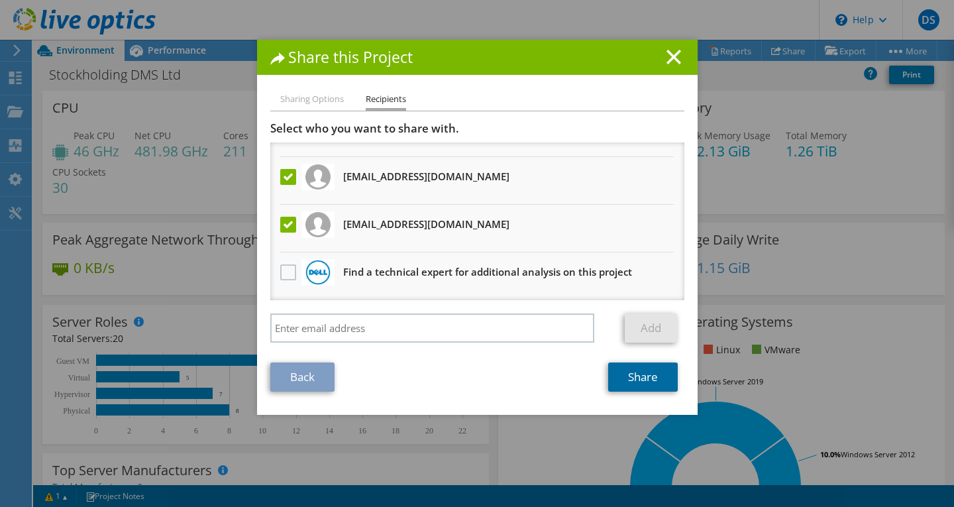
click at [625, 376] on link "Share" at bounding box center [643, 376] width 70 height 29
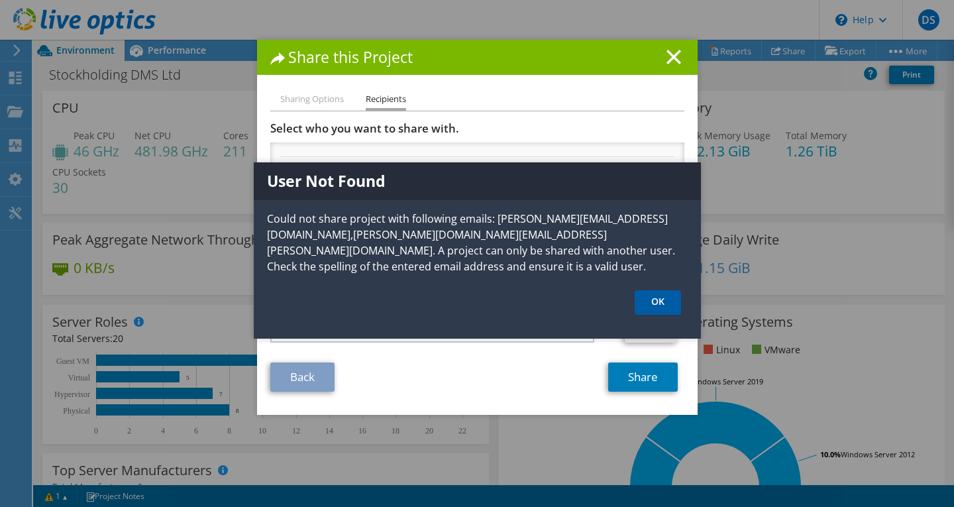
click at [666, 301] on link "OK" at bounding box center [658, 302] width 46 height 25
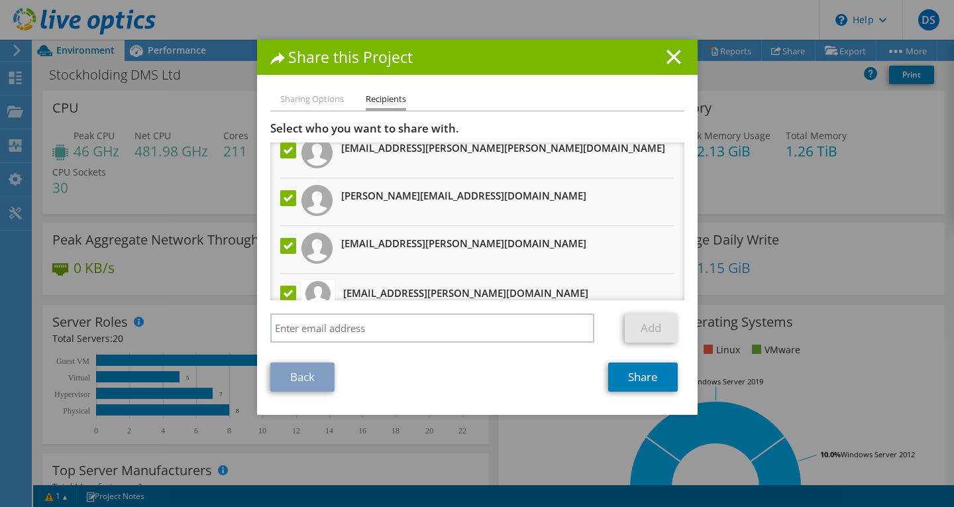
scroll to position [0, 0]
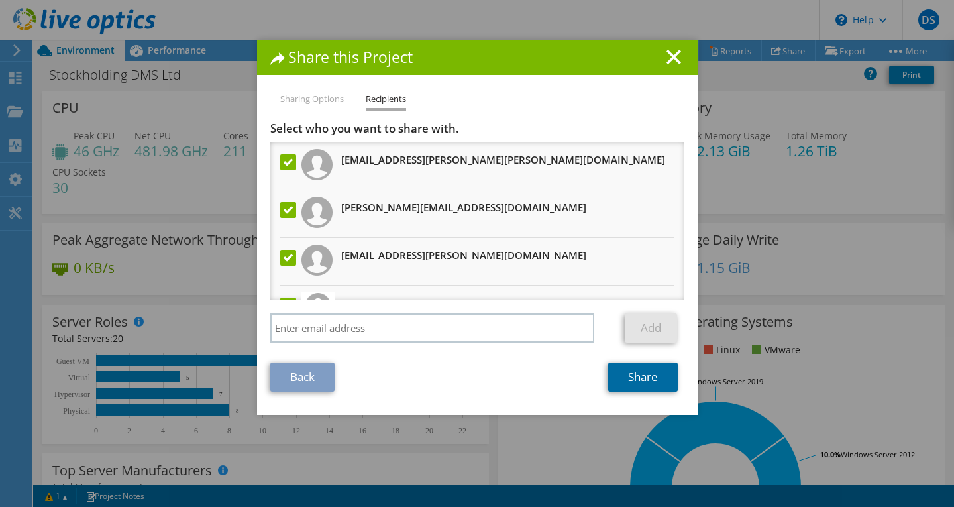
click at [644, 378] on link "Share" at bounding box center [643, 376] width 70 height 29
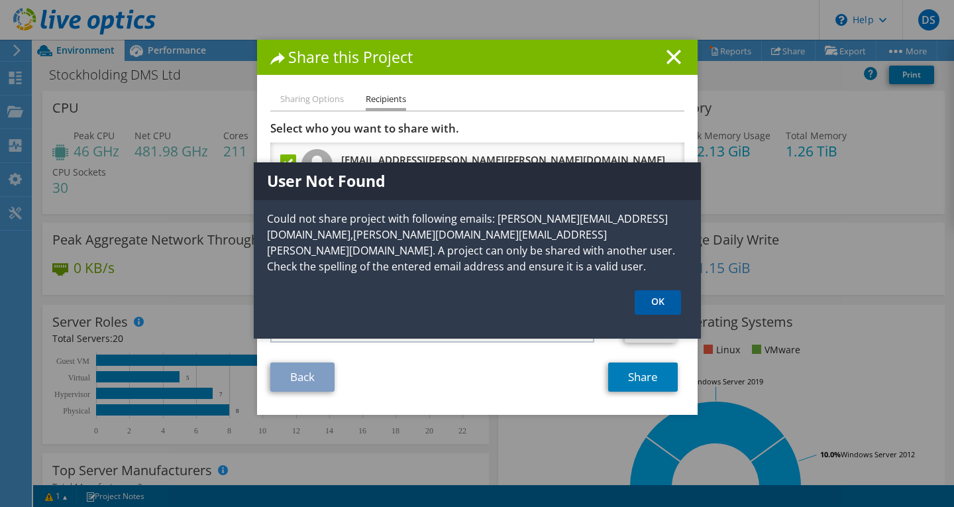
click at [639, 304] on link "OK" at bounding box center [658, 302] width 46 height 25
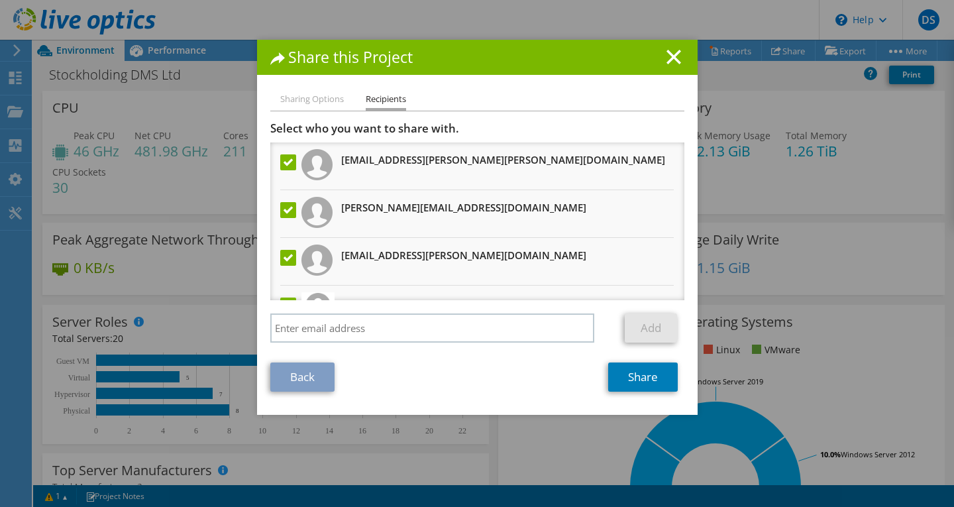
click at [283, 212] on label at bounding box center [289, 210] width 19 height 16
click at [0, 0] on input "checkbox" at bounding box center [0, 0] width 0 height 0
click at [290, 260] on label at bounding box center [289, 258] width 19 height 16
click at [0, 0] on input "checkbox" at bounding box center [0, 0] width 0 height 0
click at [630, 374] on link "Share" at bounding box center [643, 376] width 70 height 29
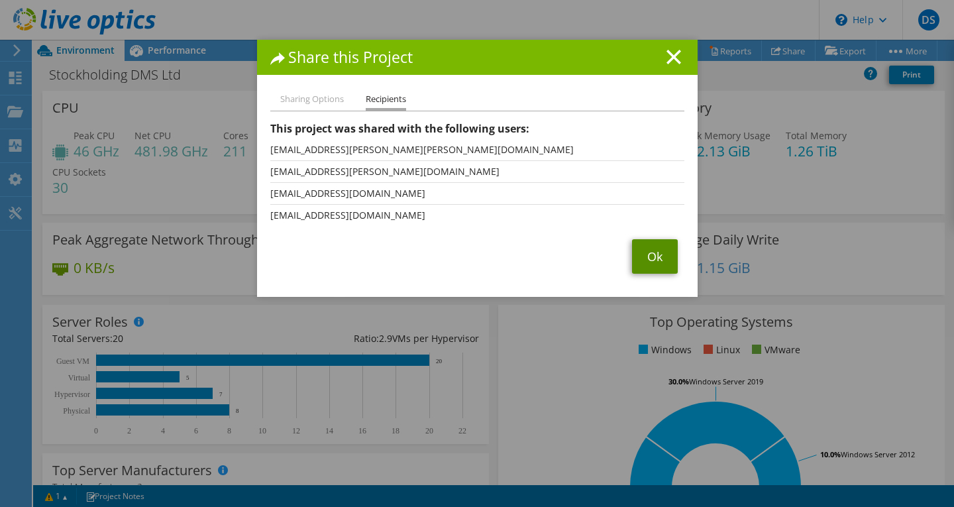
click at [658, 249] on link "Ok" at bounding box center [655, 256] width 46 height 34
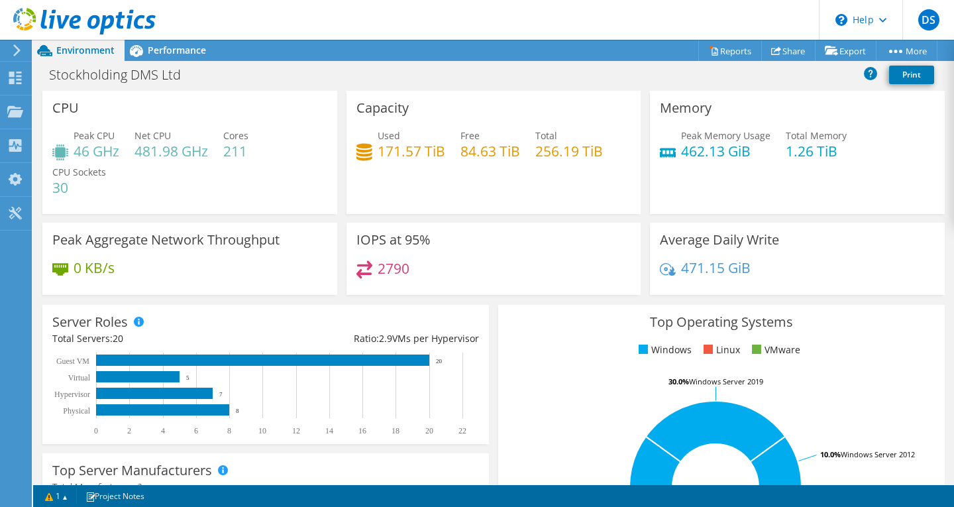
scroll to position [539, 0]
